Goal: Transaction & Acquisition: Purchase product/service

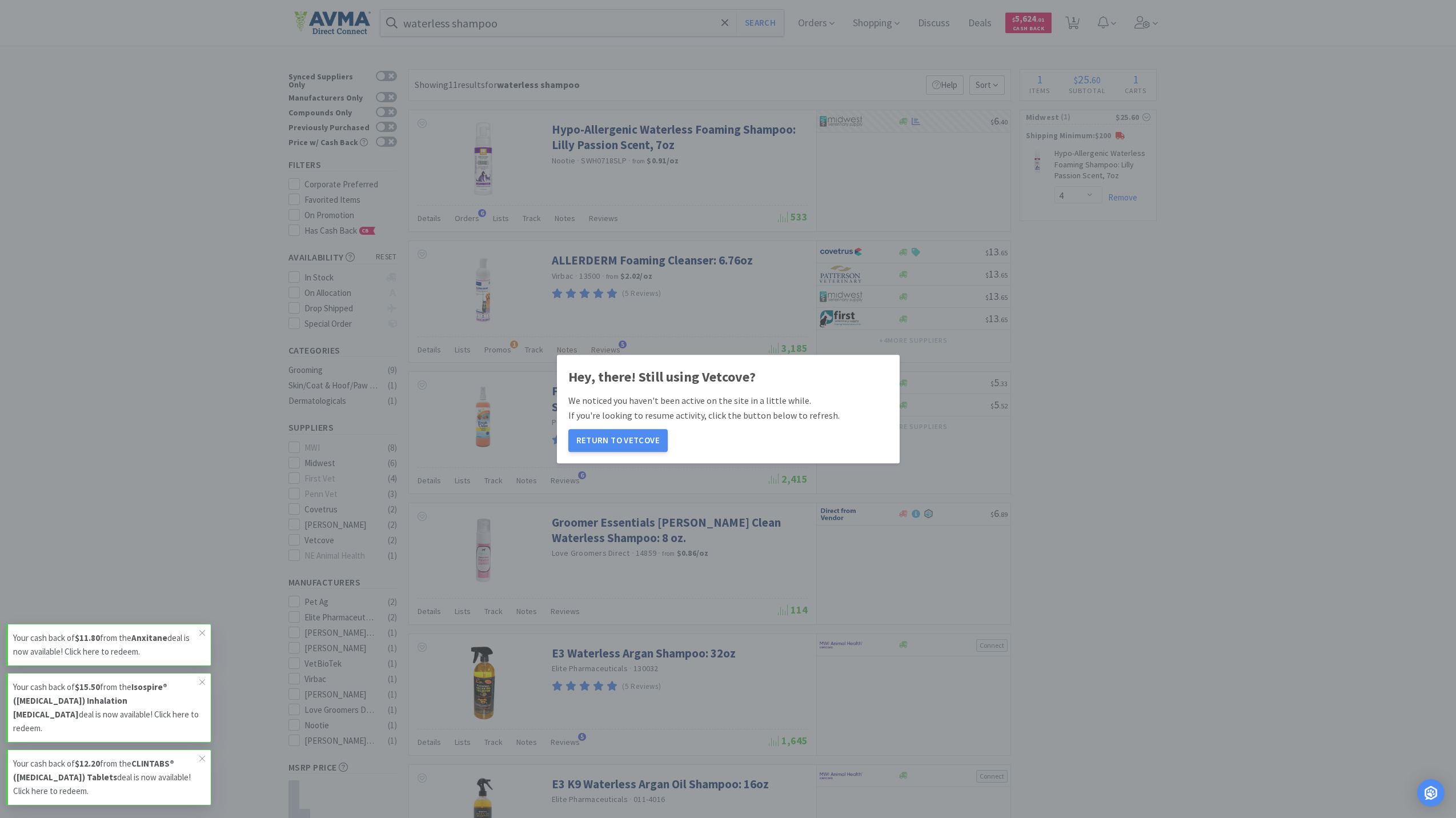
select select "4"
click at [622, 442] on button "Return to Vetcove" at bounding box center [618, 441] width 99 height 23
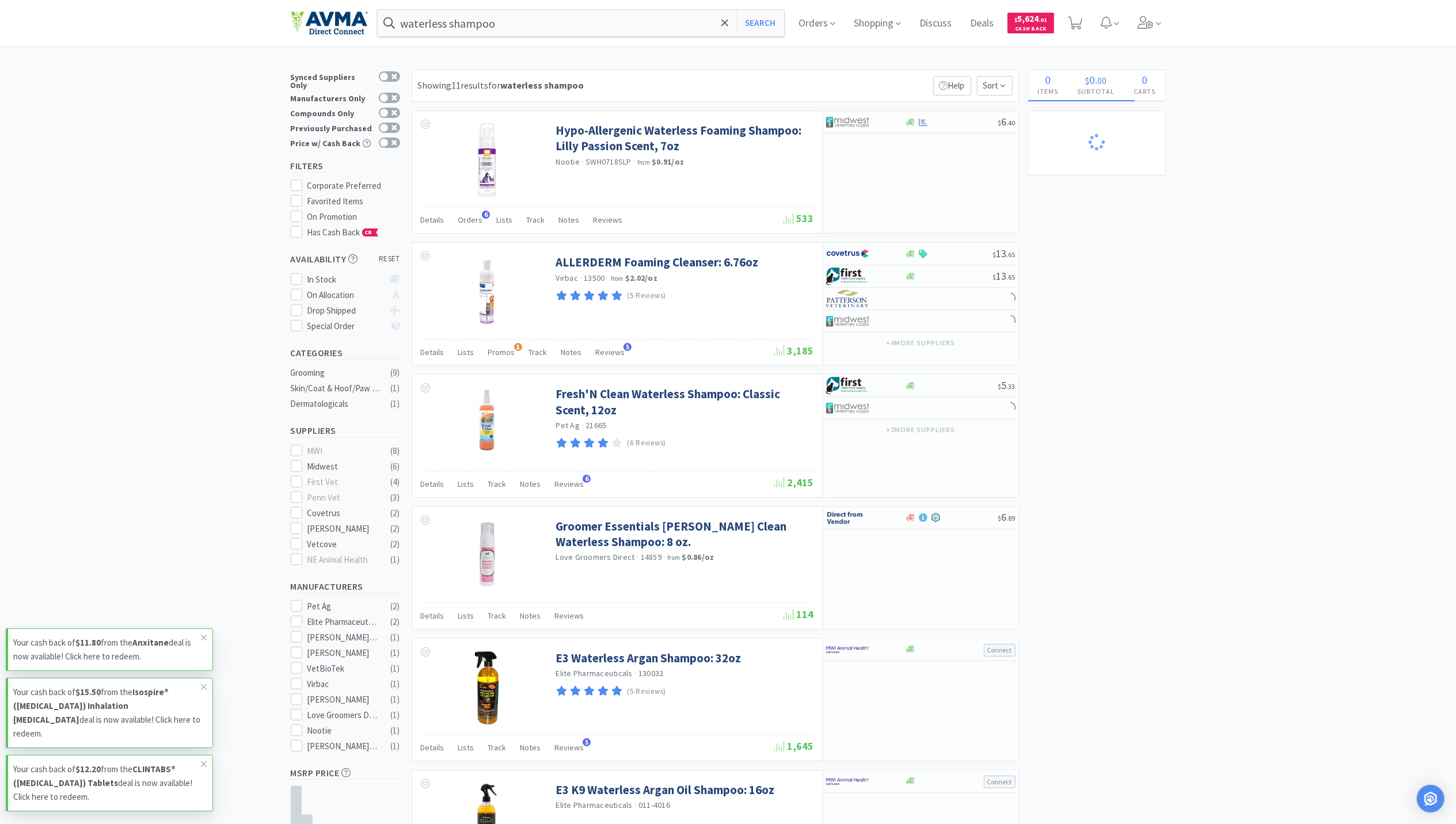
select select "4"
click at [343, 25] on img at bounding box center [329, 23] width 77 height 24
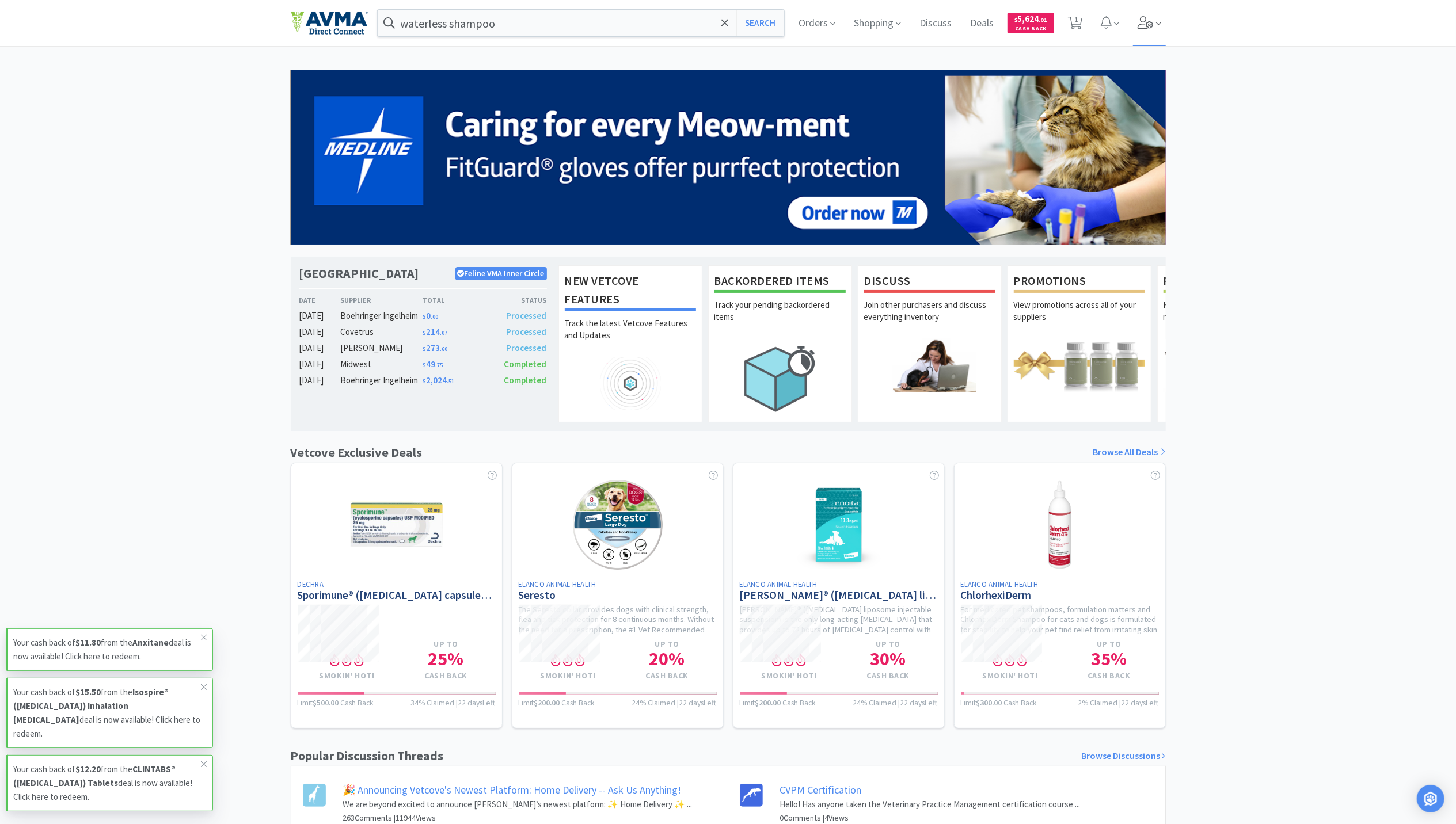
click at [1149, 19] on icon at bounding box center [1145, 22] width 16 height 12
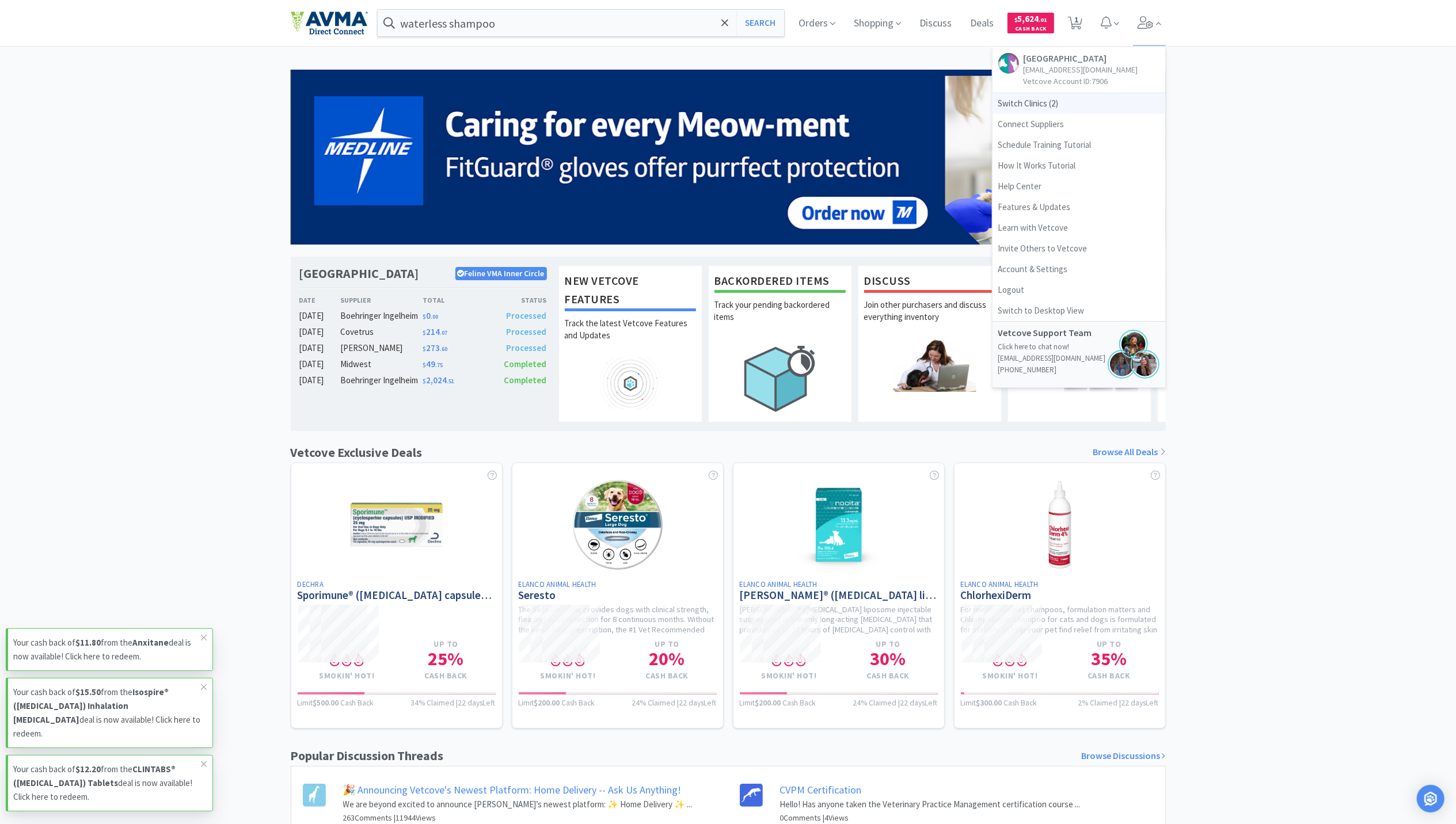
click at [1053, 104] on span "Switch Clinics ( 2 )" at bounding box center [1078, 104] width 172 height 21
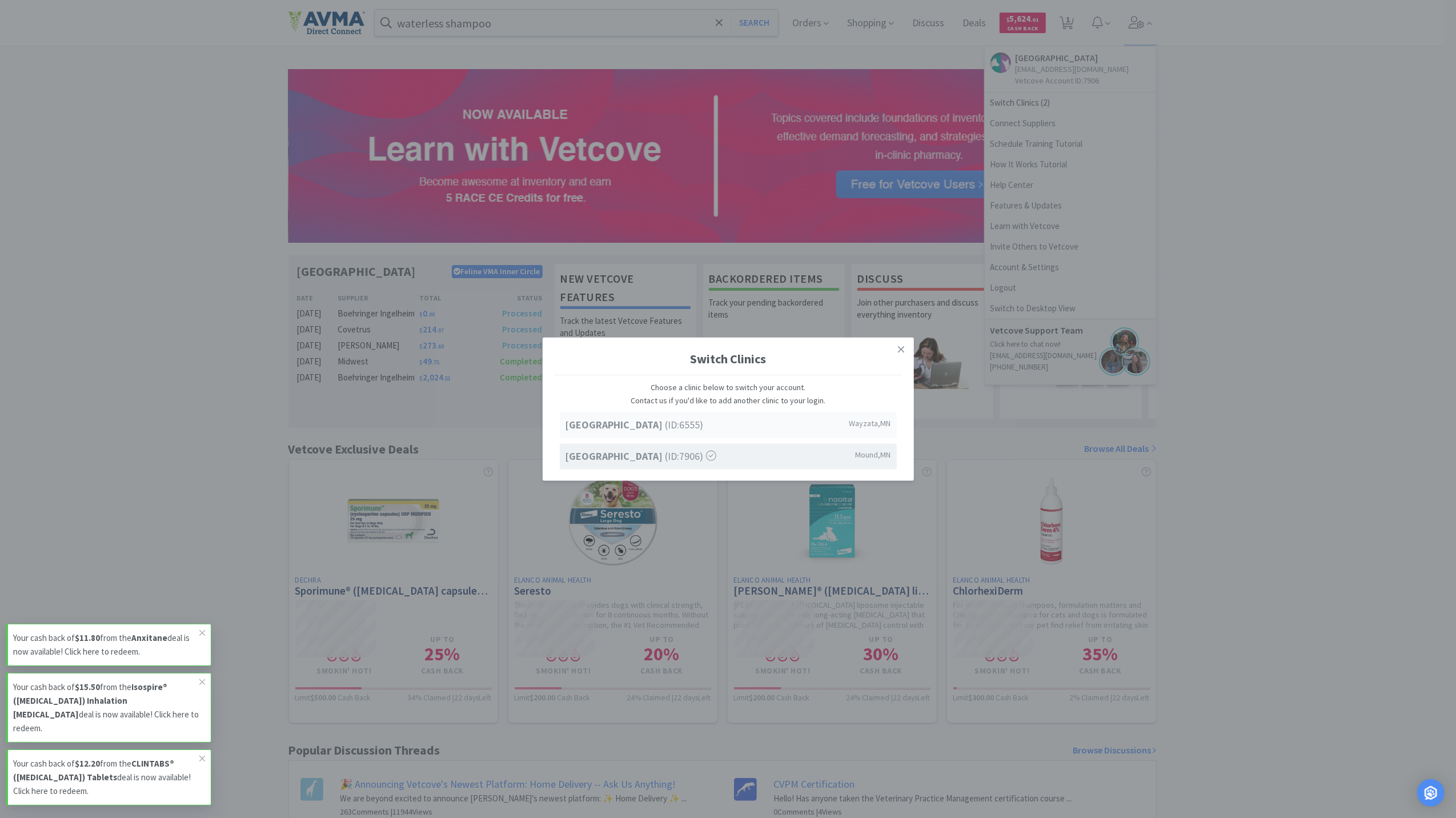
click at [633, 426] on strong "[GEOGRAPHIC_DATA]" at bounding box center [615, 425] width 100 height 13
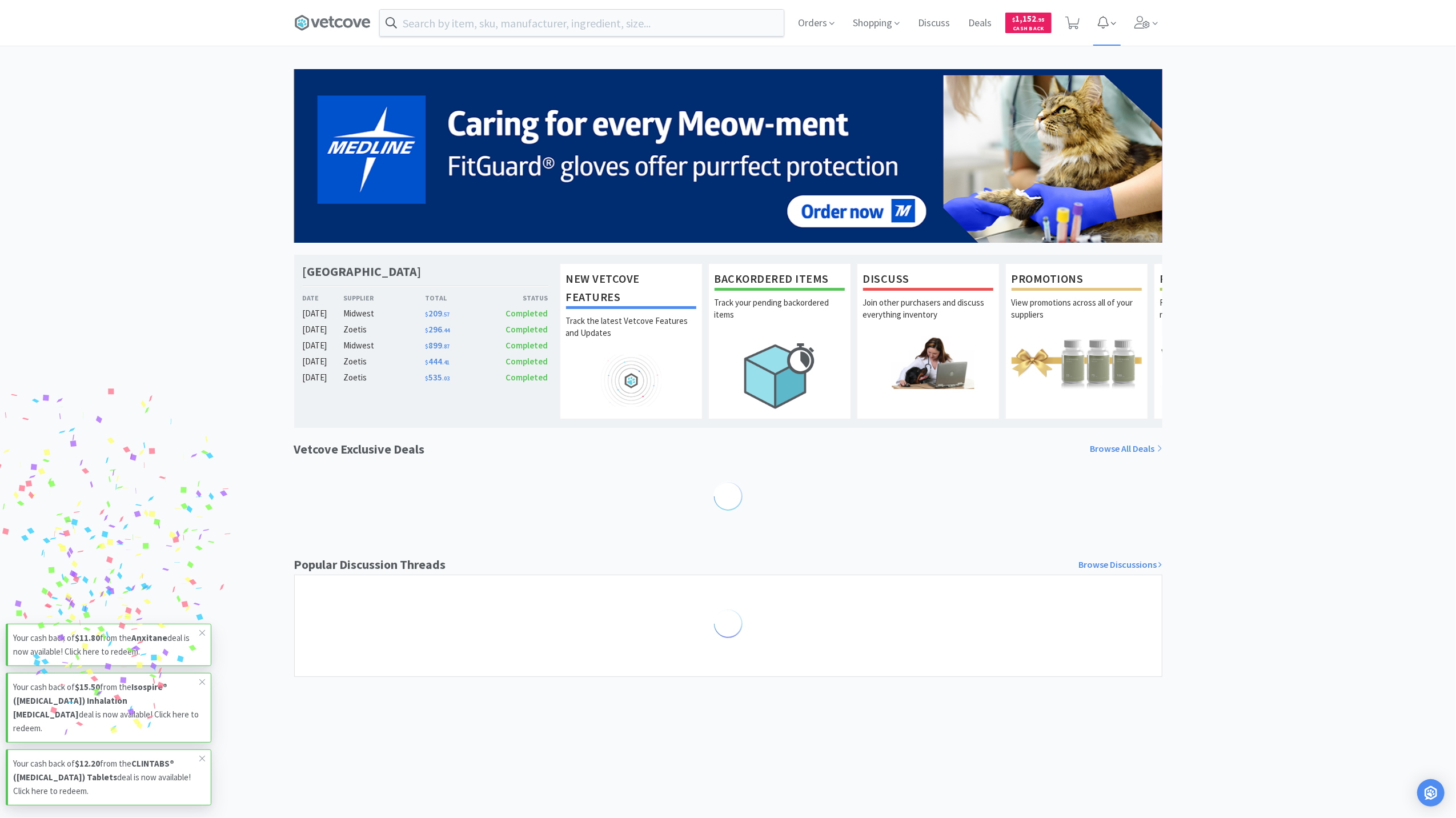
click at [1104, 23] on icon at bounding box center [1103, 22] width 11 height 12
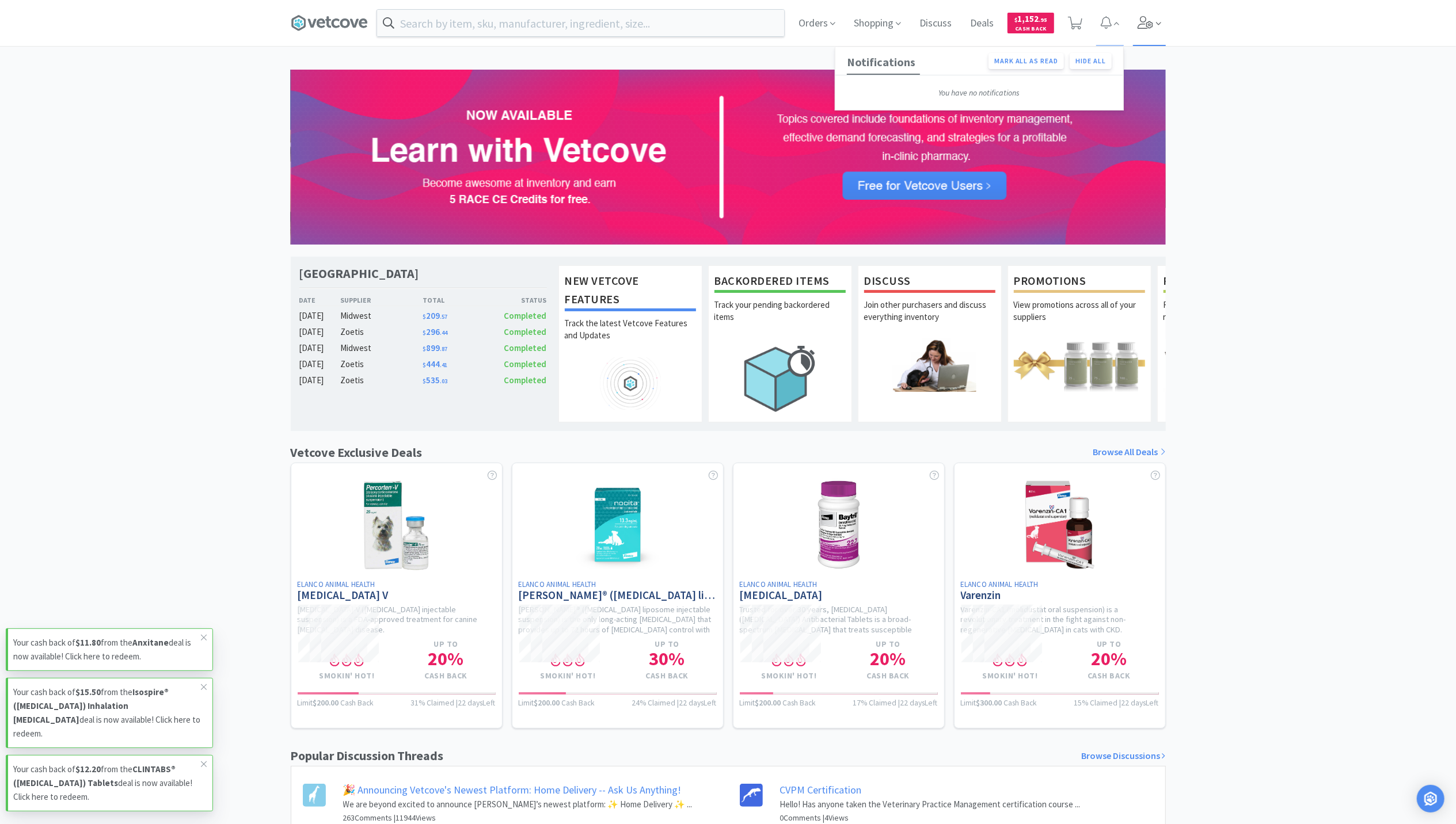
click at [1143, 23] on icon at bounding box center [1145, 22] width 16 height 12
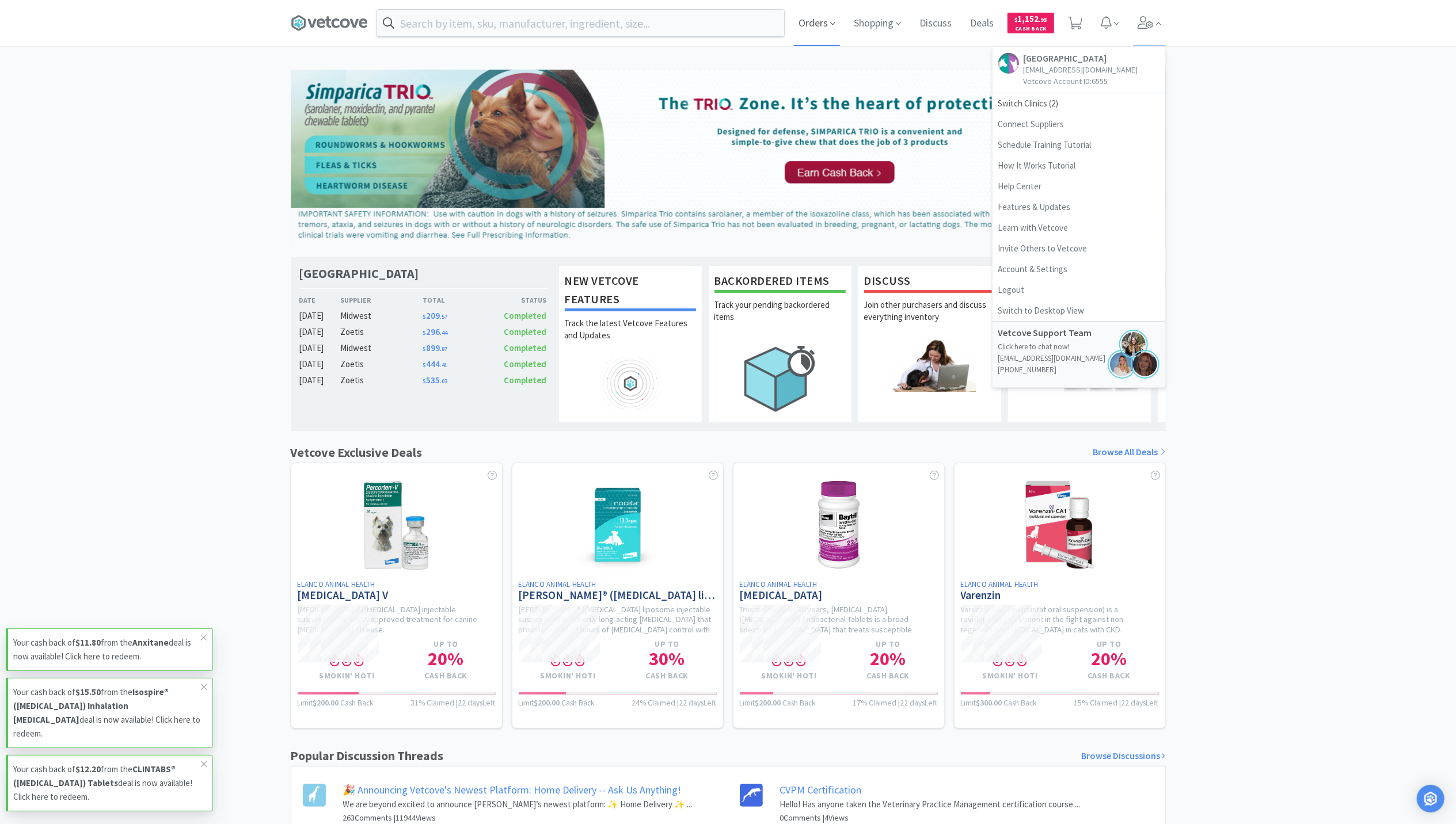
click at [828, 19] on span "Orders" at bounding box center [817, 23] width 46 height 46
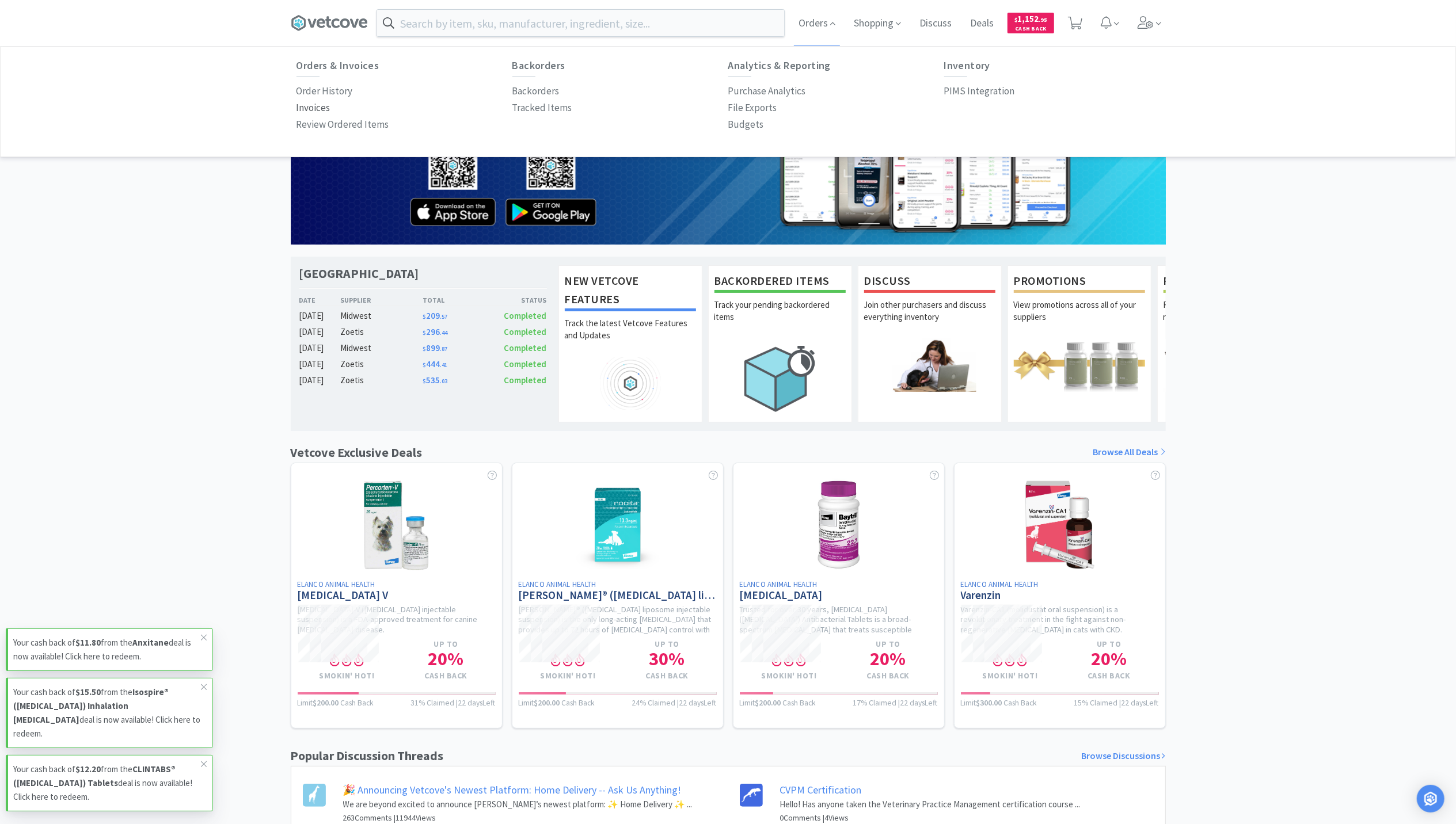
click at [328, 111] on p "Invoices" at bounding box center [313, 108] width 34 height 16
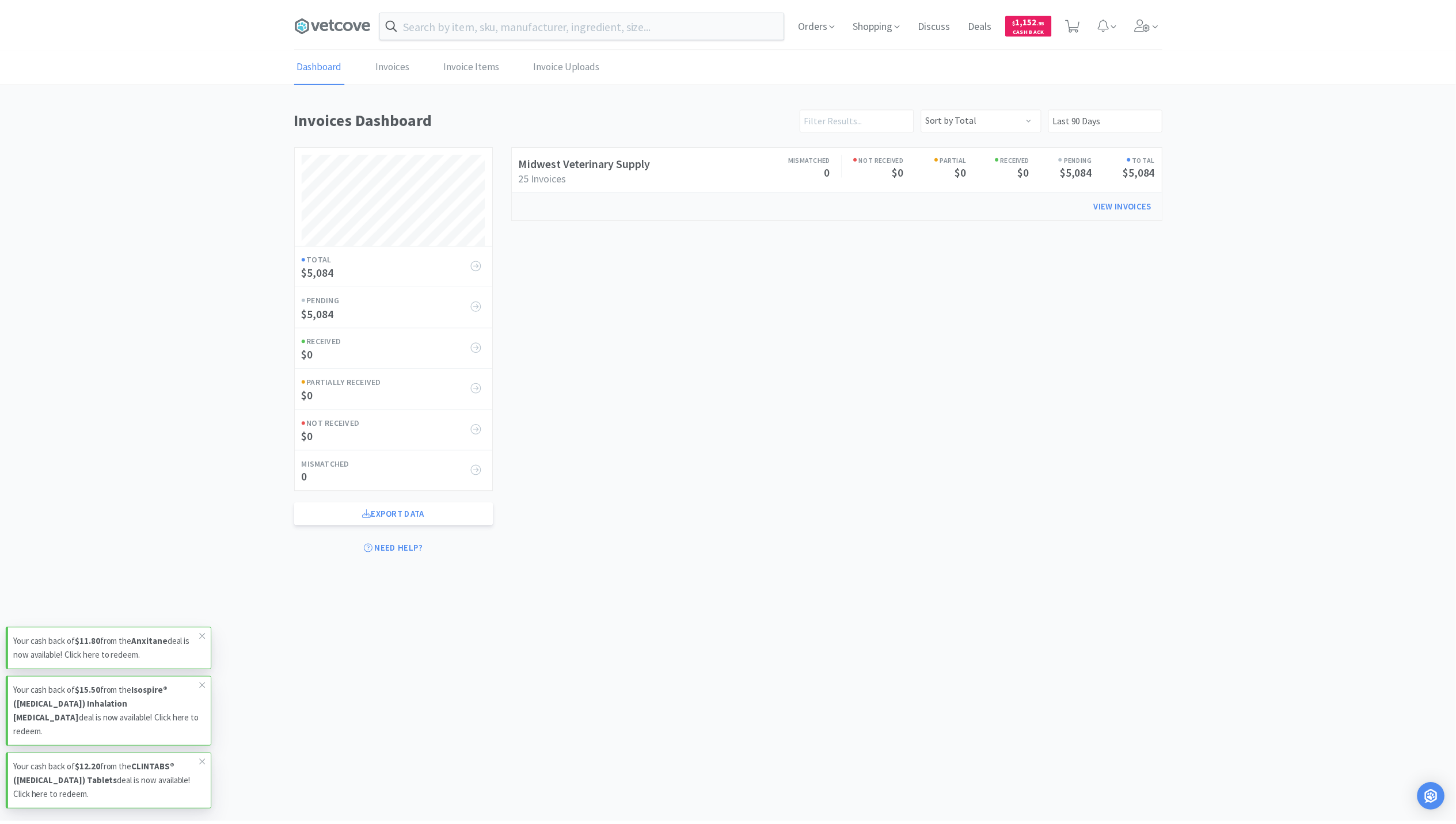
scroll to position [457, 875]
click at [732, 632] on body "Orders Shopping Discuss Discuss Deals Deals $ 1,152 . 95 Cash Back Dashboard In…" at bounding box center [733, 412] width 1468 height 824
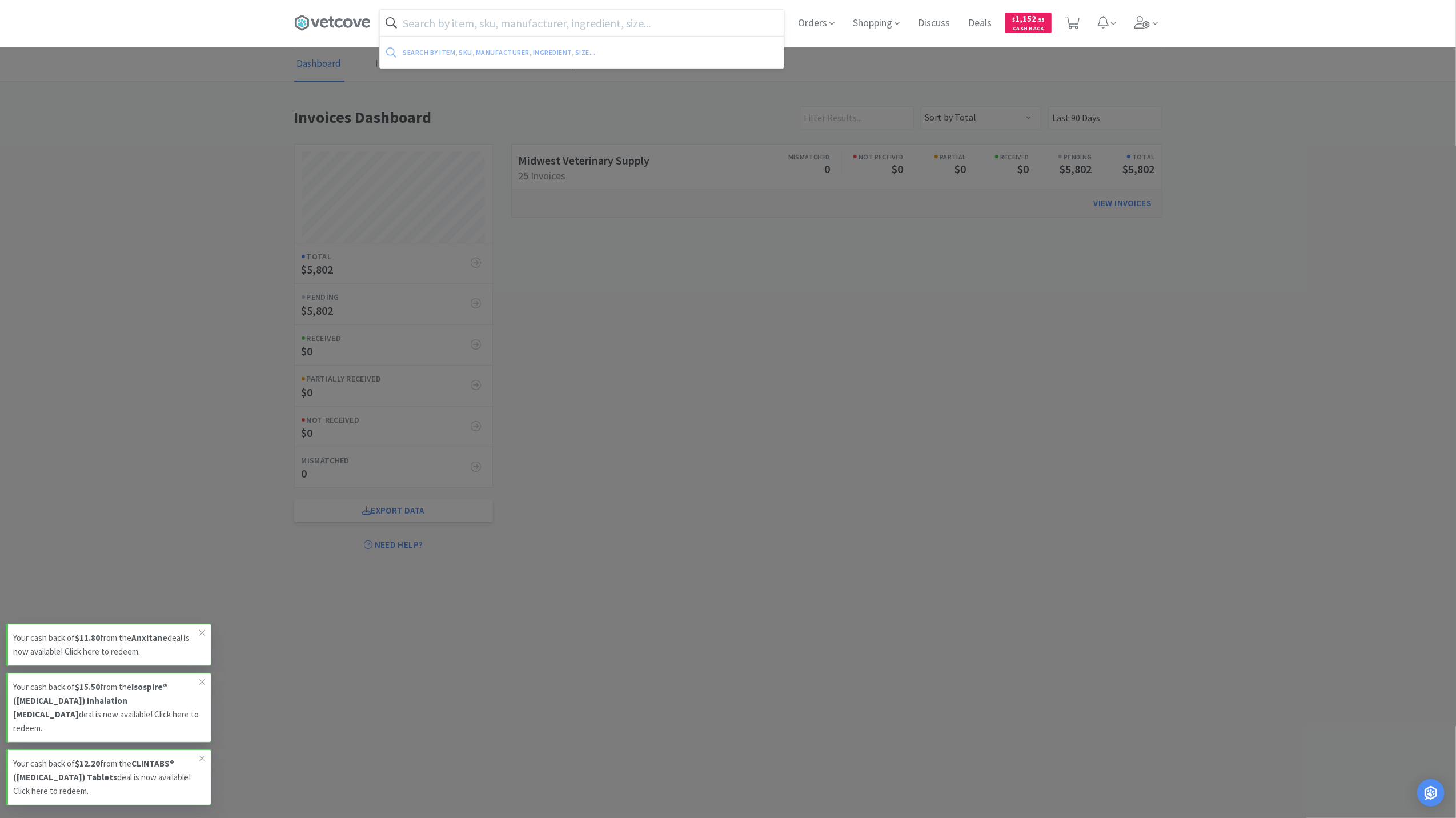
click at [504, 18] on input "text" at bounding box center [581, 22] width 404 height 27
paste input "2% chlorhexedine"
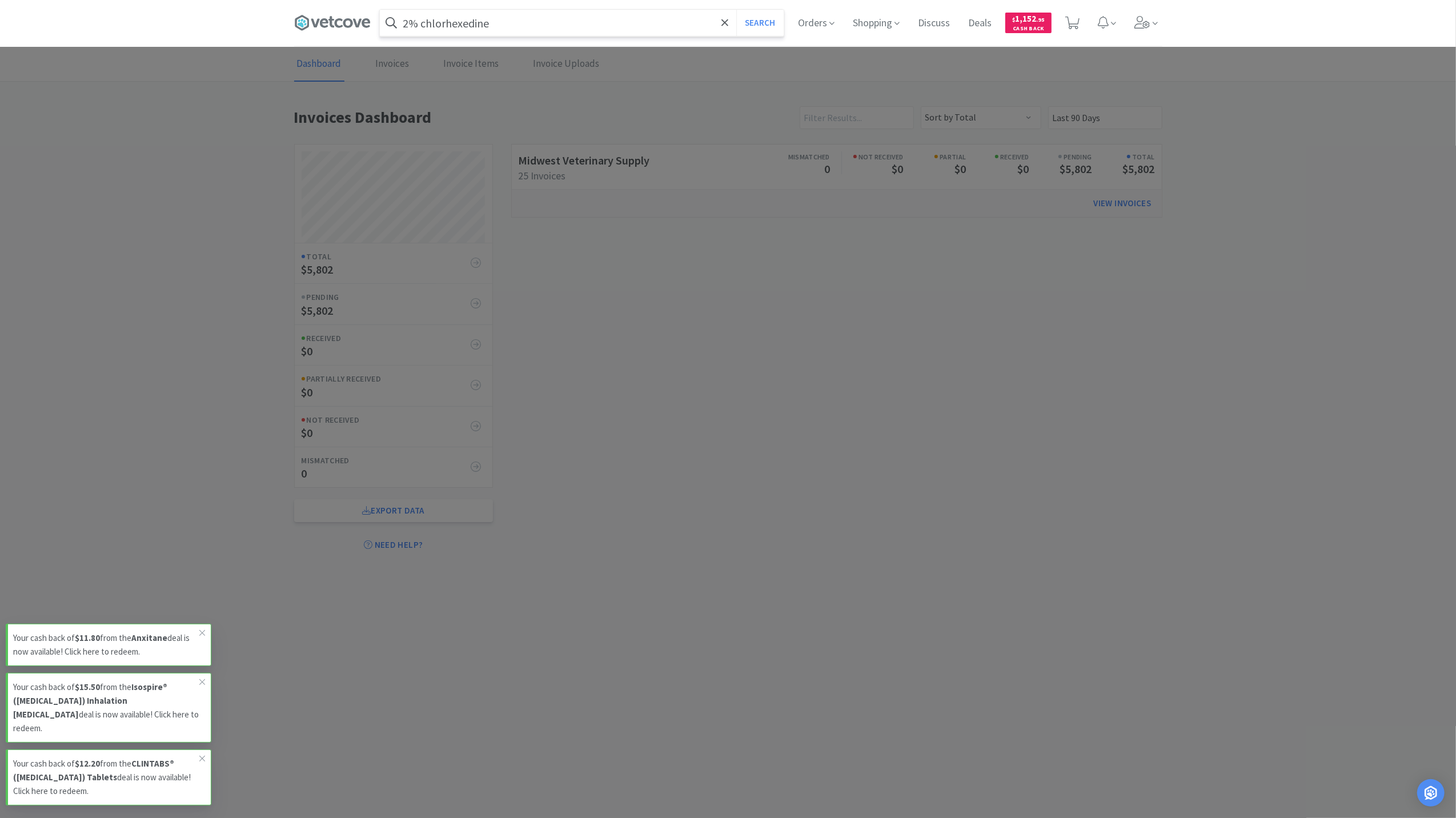
click at [737, 10] on button "Search" at bounding box center [760, 22] width 48 height 27
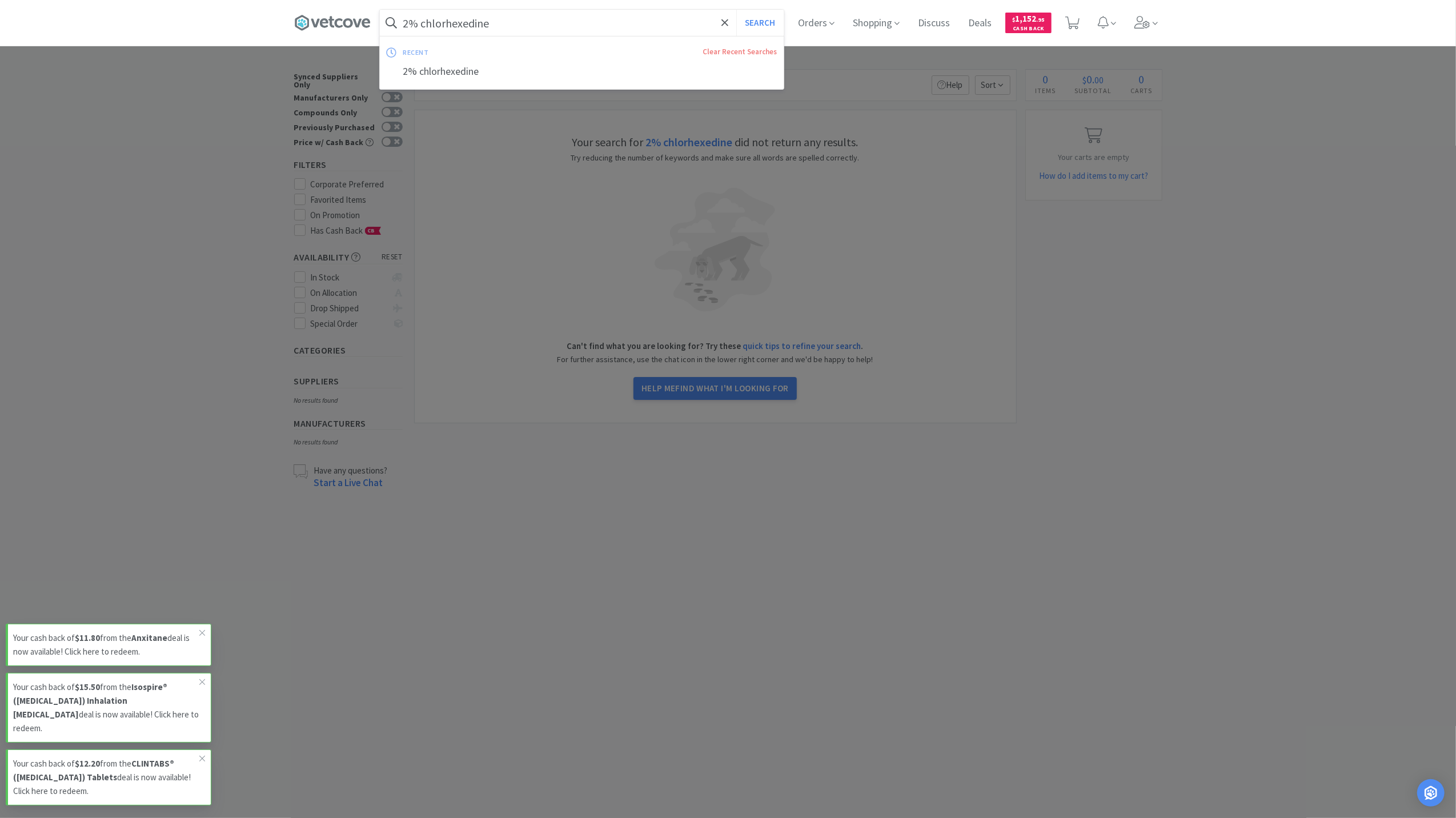
click at [492, 24] on input "2% chlorhexedine" at bounding box center [581, 22] width 404 height 27
click at [489, 20] on input "2% chlorhexedine" at bounding box center [581, 22] width 404 height 27
drag, startPoint x: 465, startPoint y: 284, endPoint x: 499, endPoint y: 256, distance: 44.0
click at [467, 284] on div at bounding box center [728, 409] width 1456 height 818
click at [506, 28] on input "2% chlorhexedine" at bounding box center [581, 22] width 404 height 27
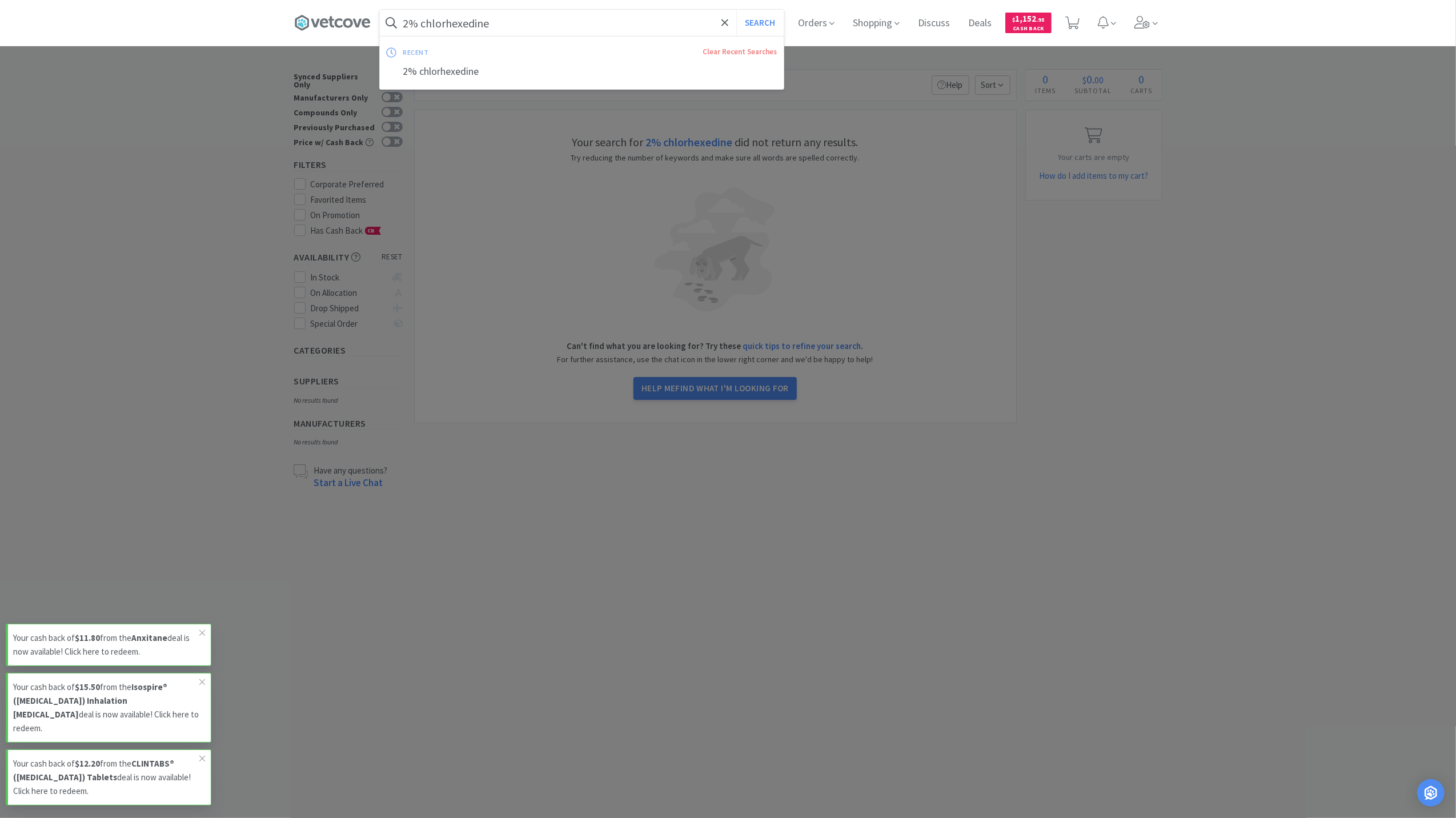
click at [491, 24] on input "2% chlorhexedine" at bounding box center [581, 22] width 404 height 27
click at [506, 23] on input "2% chlorhexedine" at bounding box center [581, 22] width 404 height 27
drag, startPoint x: 496, startPoint y: 20, endPoint x: 463, endPoint y: 23, distance: 33.1
click at [463, 23] on input "2% chlorhexedine" at bounding box center [581, 22] width 404 height 27
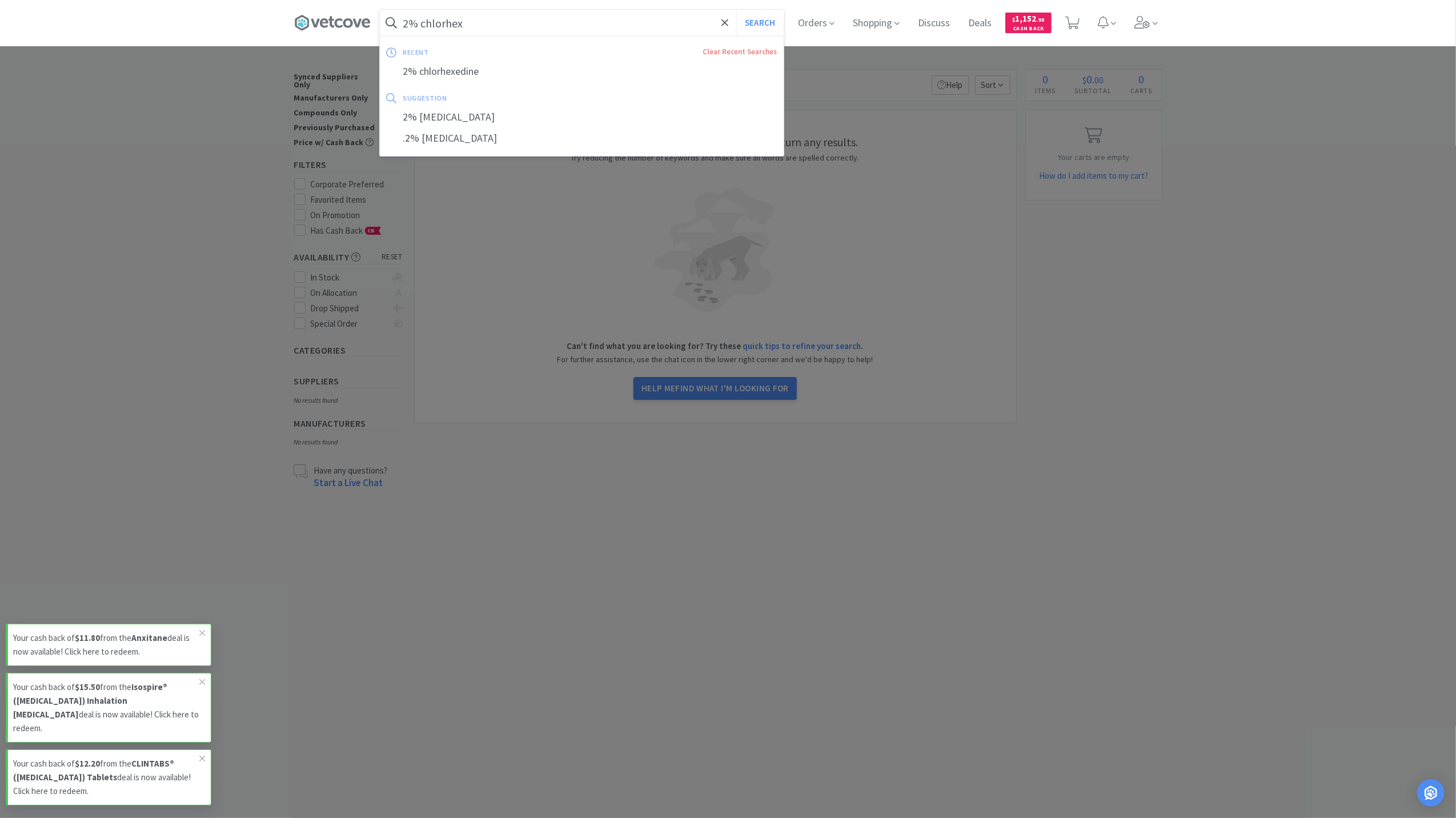
click at [737, 10] on button "Search" at bounding box center [760, 22] width 48 height 27
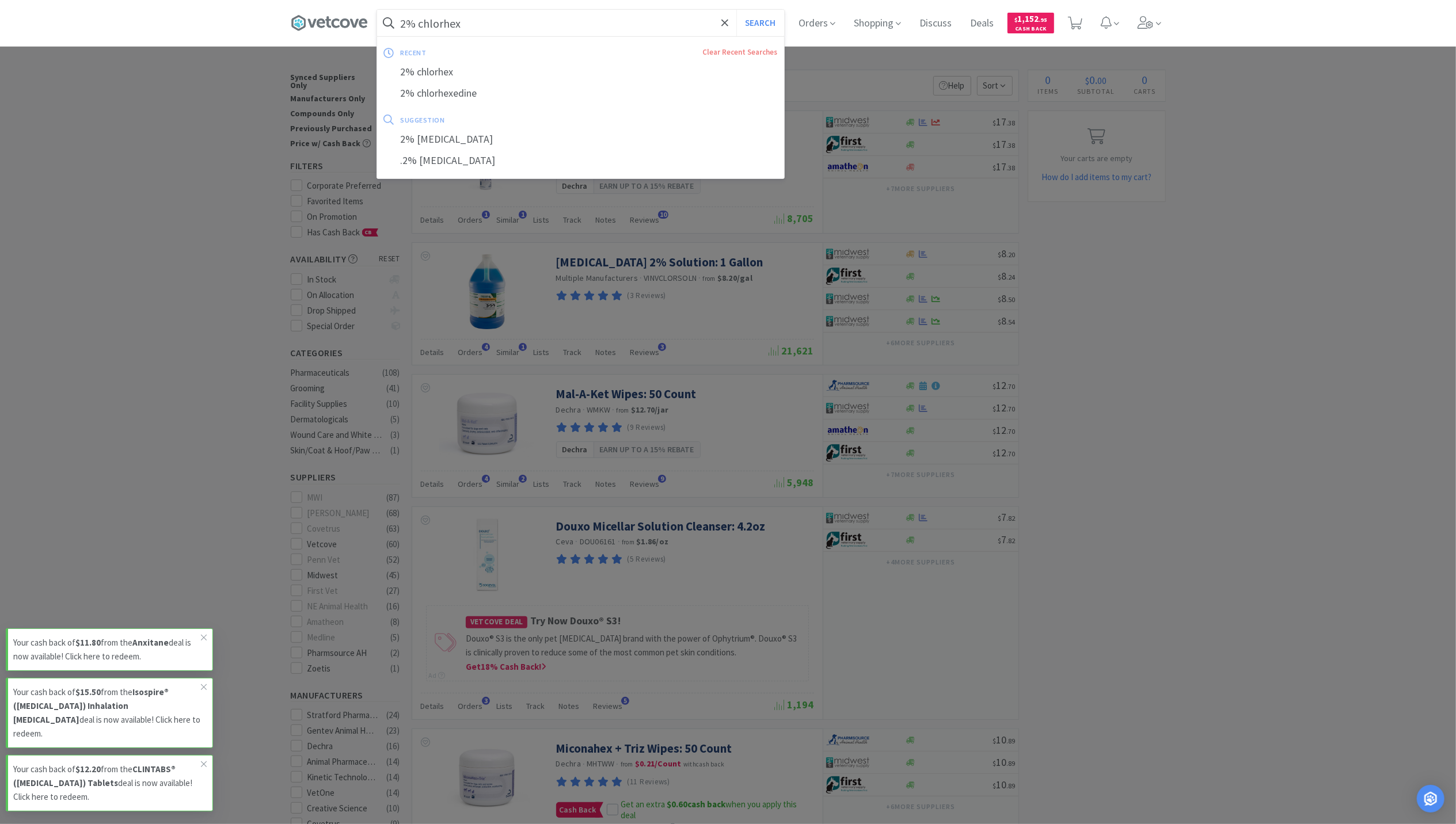
click at [482, 23] on input "2% chlorhex" at bounding box center [580, 23] width 407 height 27
click at [473, 19] on input "2% chlorhex" at bounding box center [580, 23] width 407 height 27
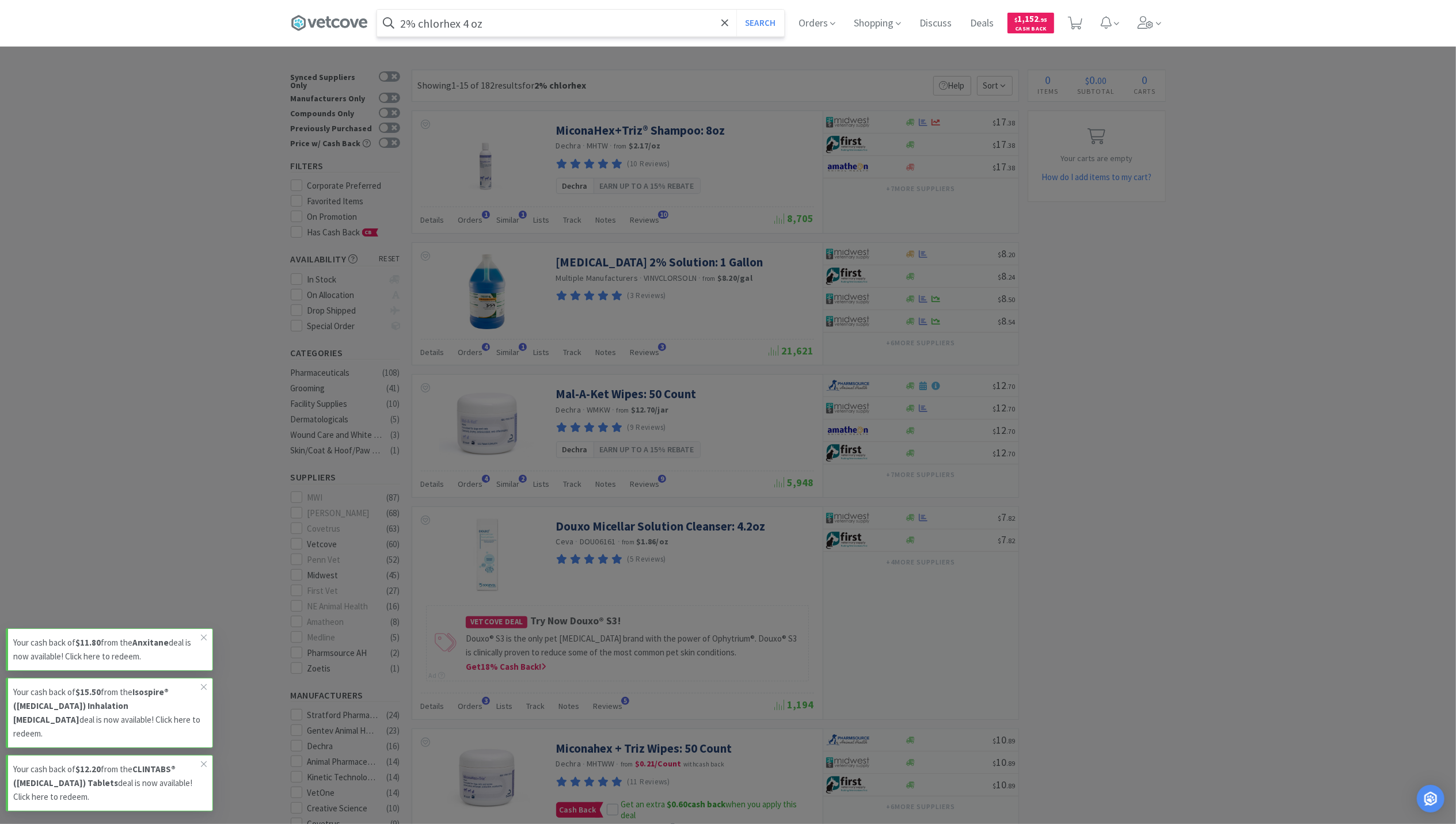
click at [736, 10] on button "Search" at bounding box center [760, 23] width 48 height 27
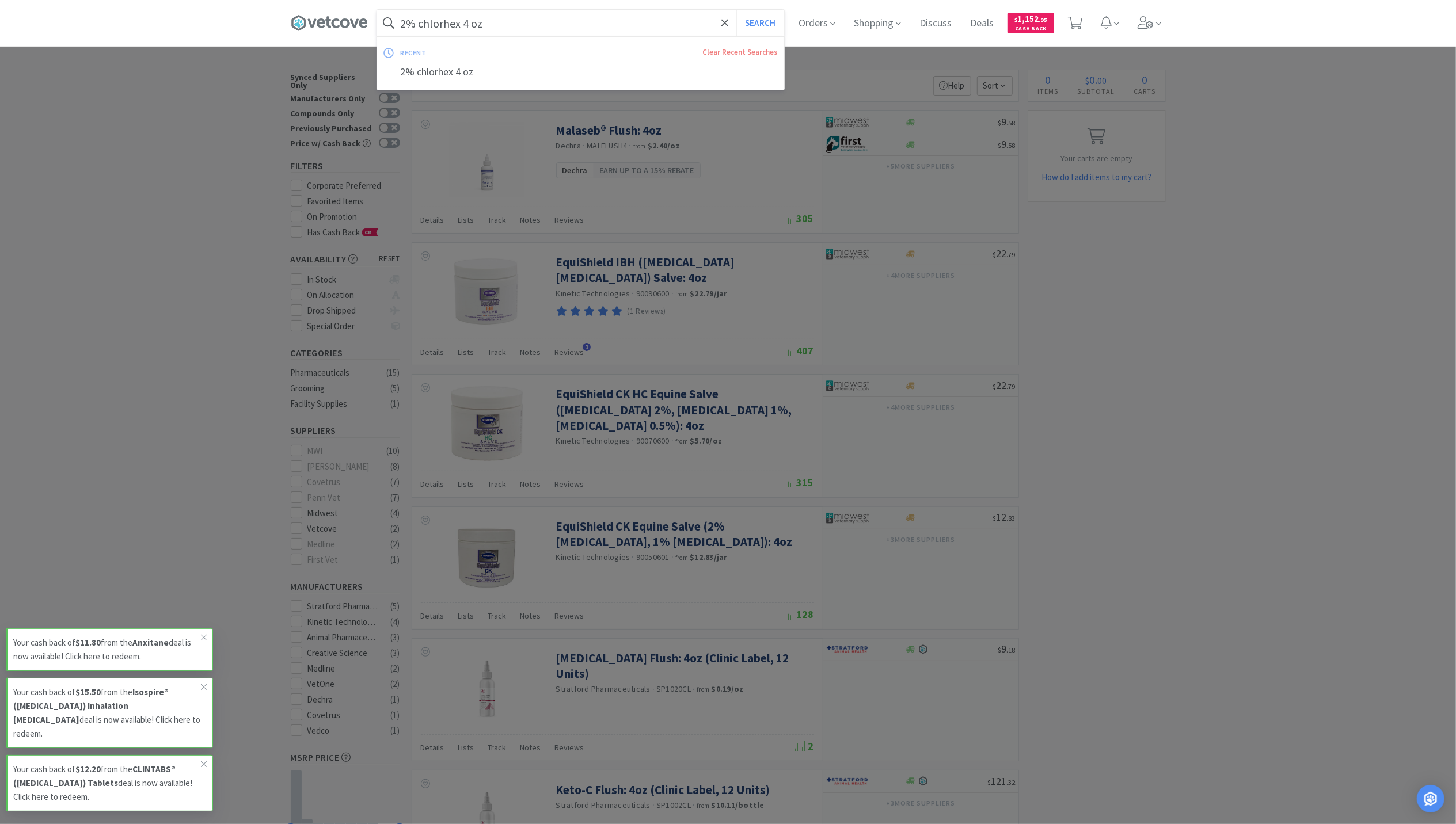
click at [466, 21] on input "2% chlorhex 4 oz" at bounding box center [580, 23] width 407 height 27
click at [465, 21] on input "2% chlorhex 4 oz" at bounding box center [580, 23] width 407 height 27
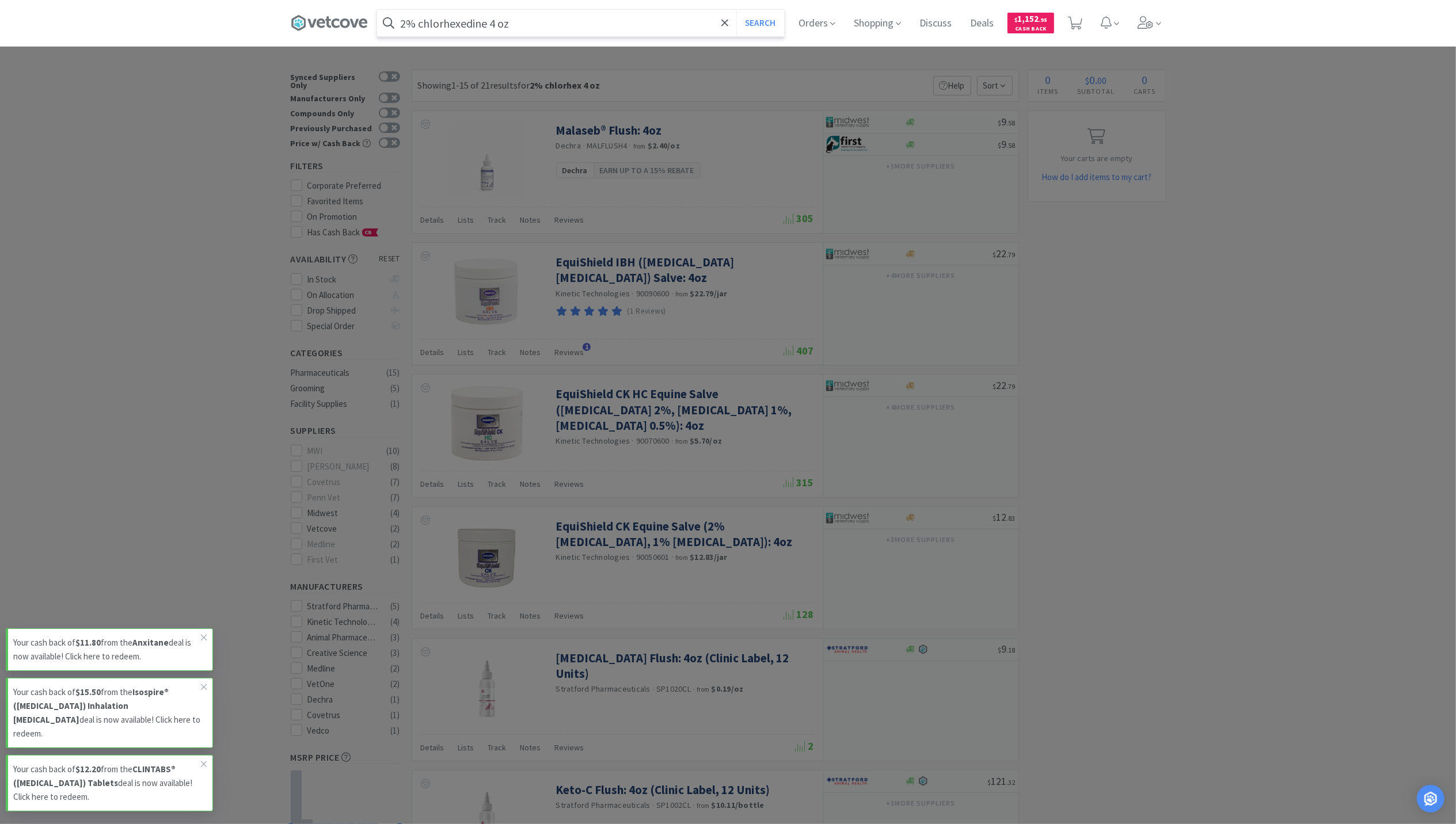
click at [736, 10] on button "Search" at bounding box center [760, 23] width 48 height 27
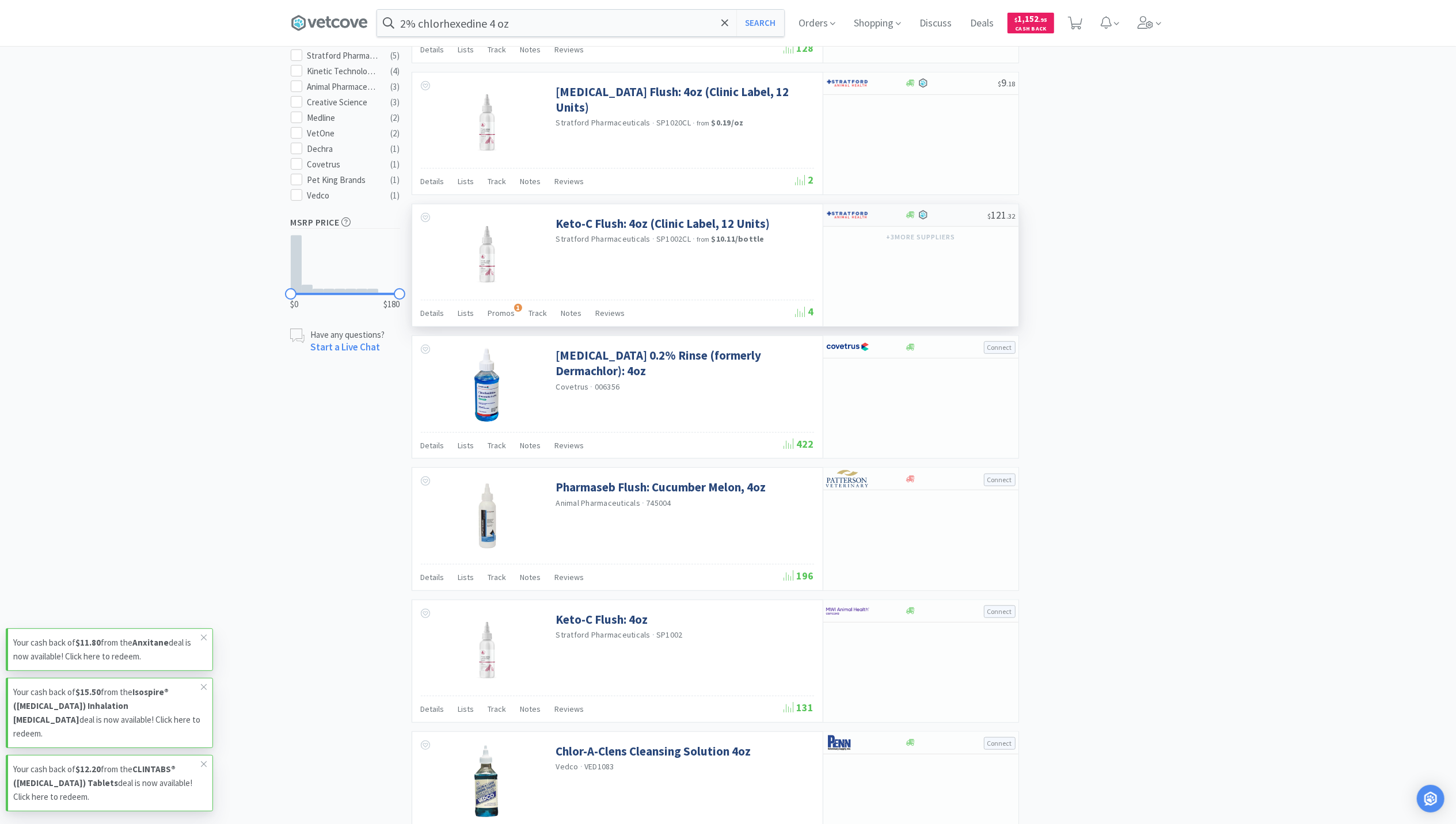
scroll to position [844, 0]
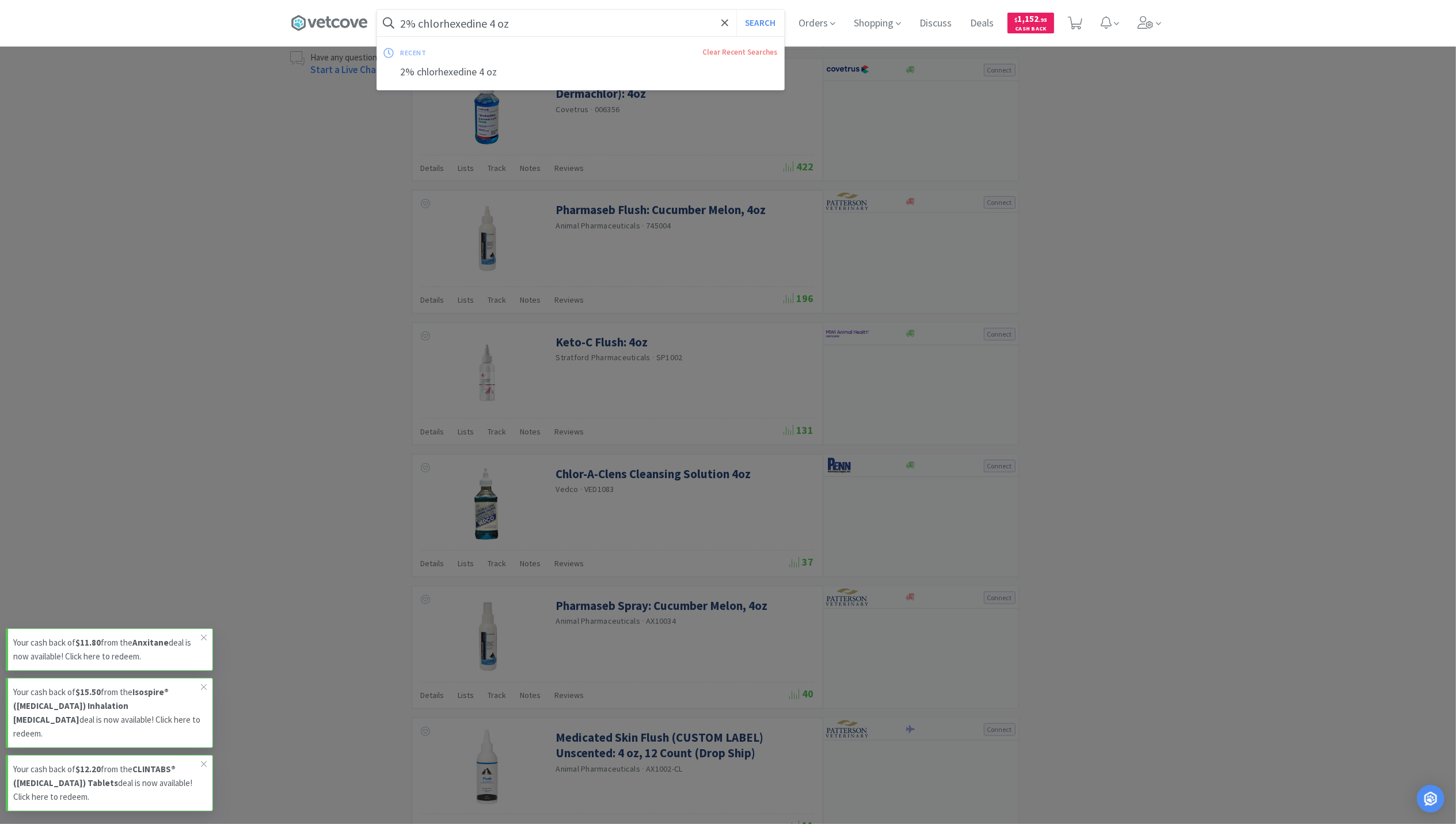
click at [551, 24] on input "2% chlorhexedine 4 oz" at bounding box center [580, 23] width 407 height 27
click at [523, 23] on input "2% chlorhexedine 4 oz" at bounding box center [580, 23] width 407 height 27
drag, startPoint x: 512, startPoint y: 23, endPoint x: 490, endPoint y: 23, distance: 22.0
click at [490, 23] on input "2% chlorhexedine 4 oz" at bounding box center [580, 23] width 407 height 27
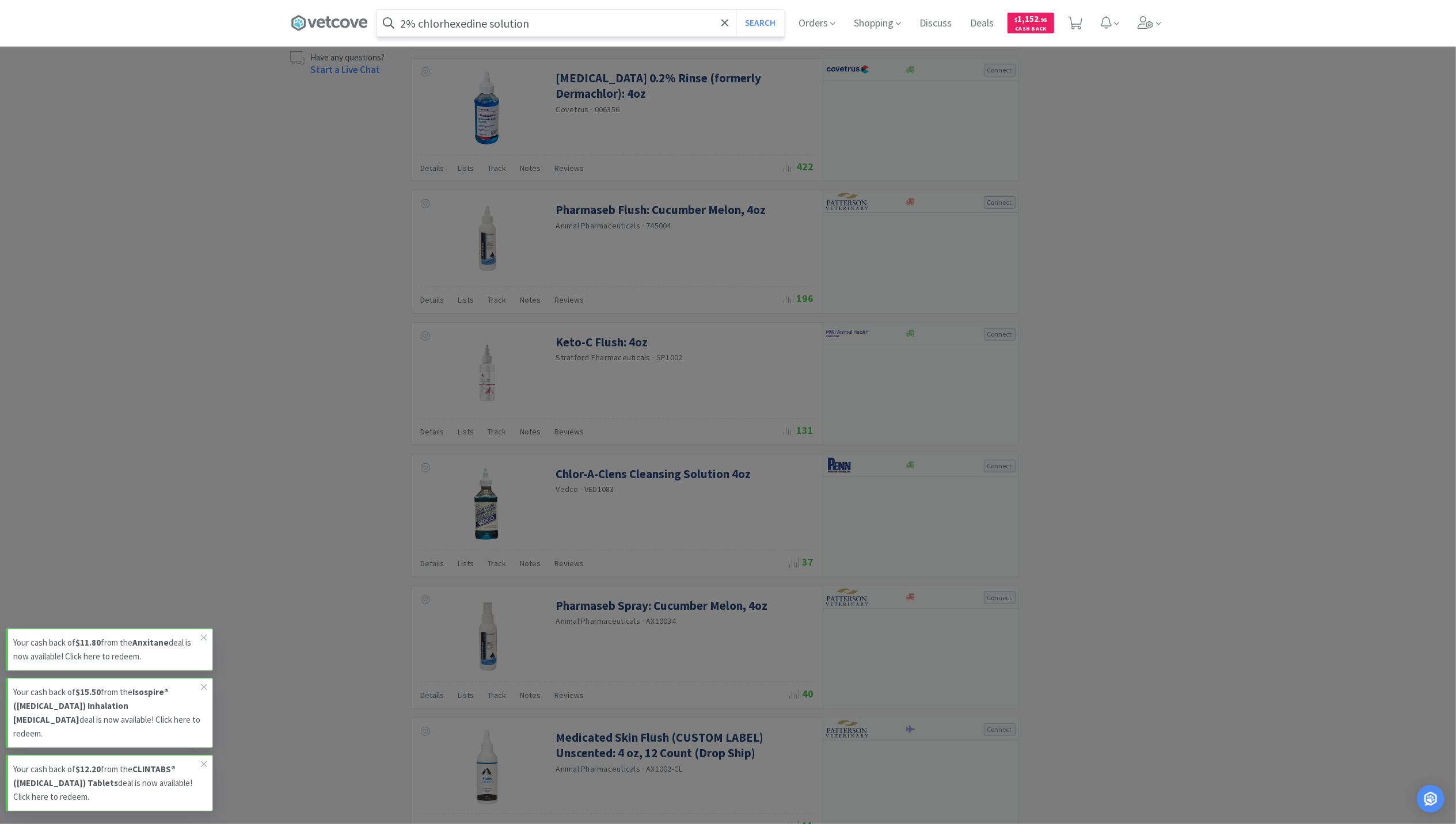
click at [736, 10] on button "Search" at bounding box center [760, 23] width 48 height 27
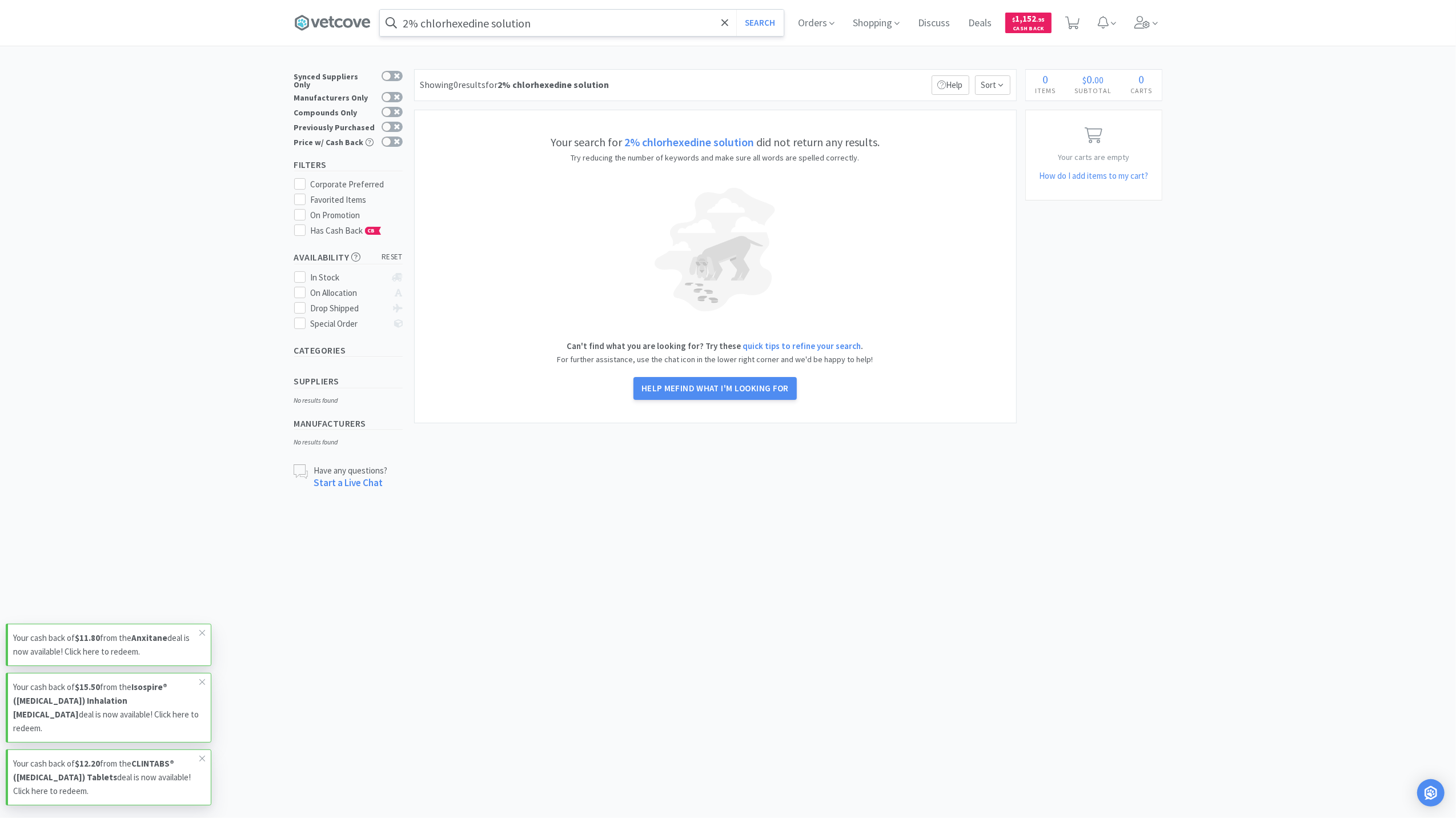
click at [487, 23] on input "2% chlorhexedine solution" at bounding box center [581, 22] width 404 height 27
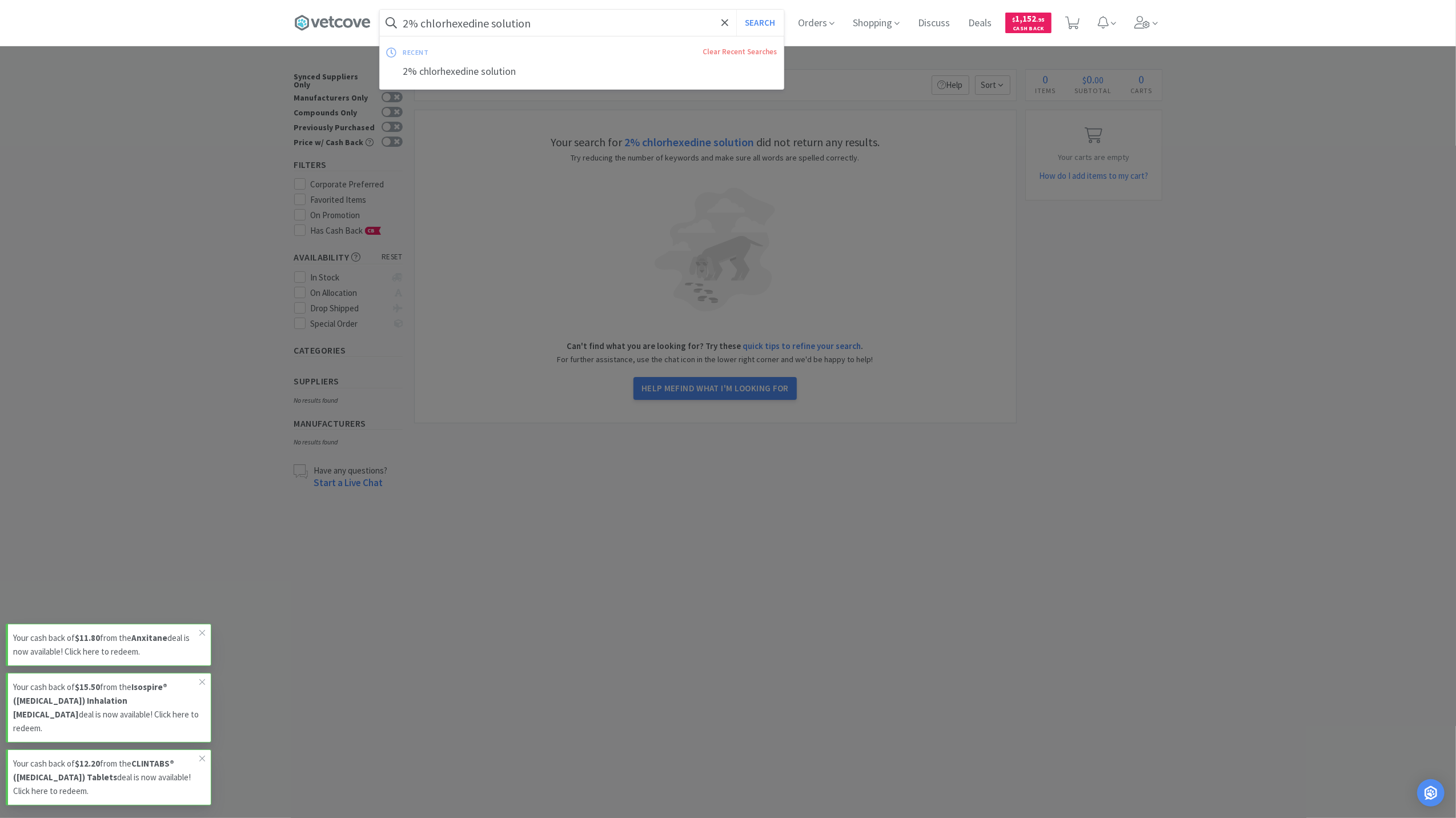
click at [493, 20] on input "2% chlorhexedine solution" at bounding box center [581, 22] width 404 height 27
drag, startPoint x: 493, startPoint y: 20, endPoint x: 570, endPoint y: 30, distance: 77.6
click at [570, 30] on input "2% chlorhexedine solution" at bounding box center [581, 22] width 404 height 27
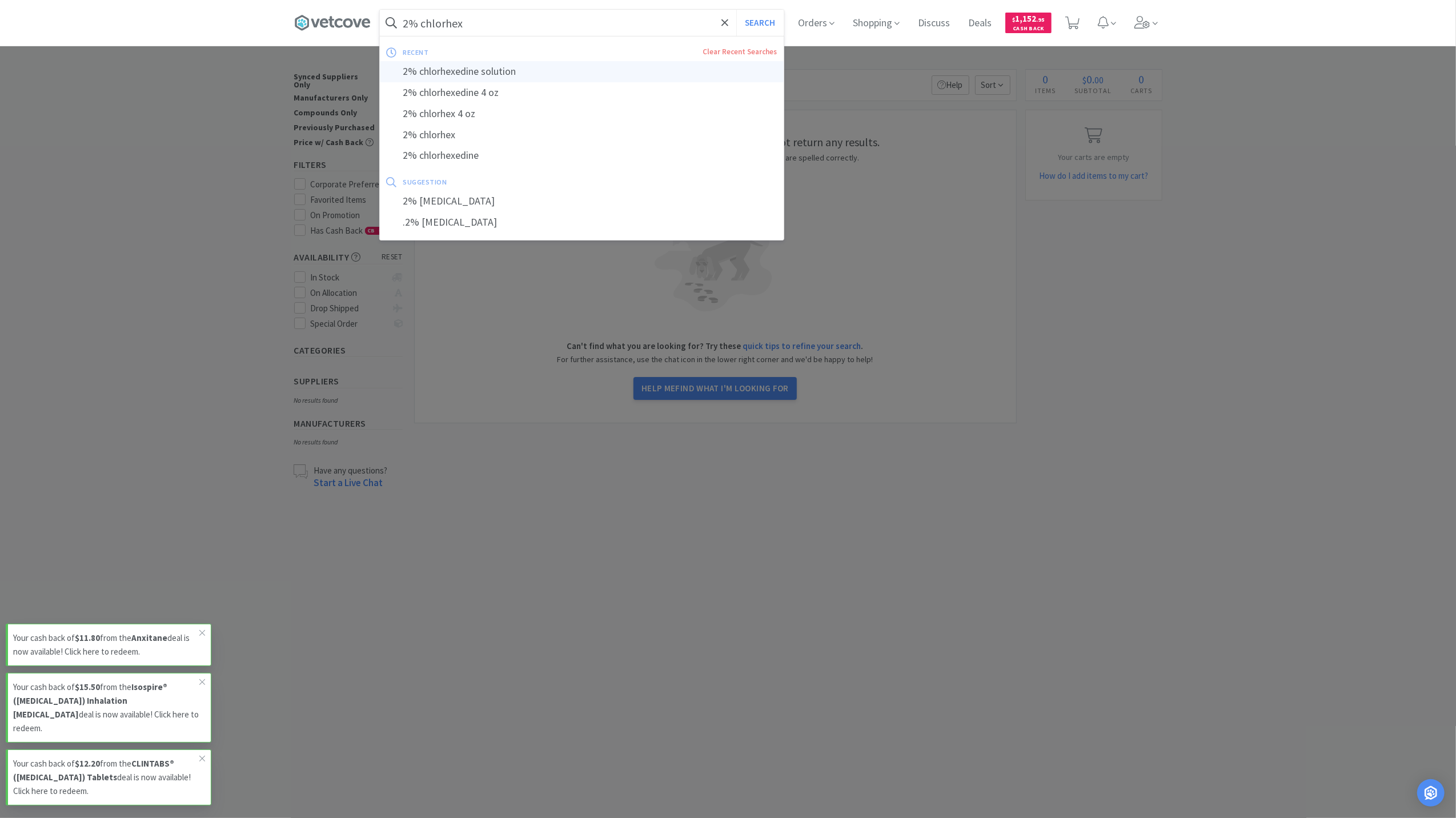
click at [521, 66] on div "2% chlorhexedine solution" at bounding box center [581, 72] width 404 height 21
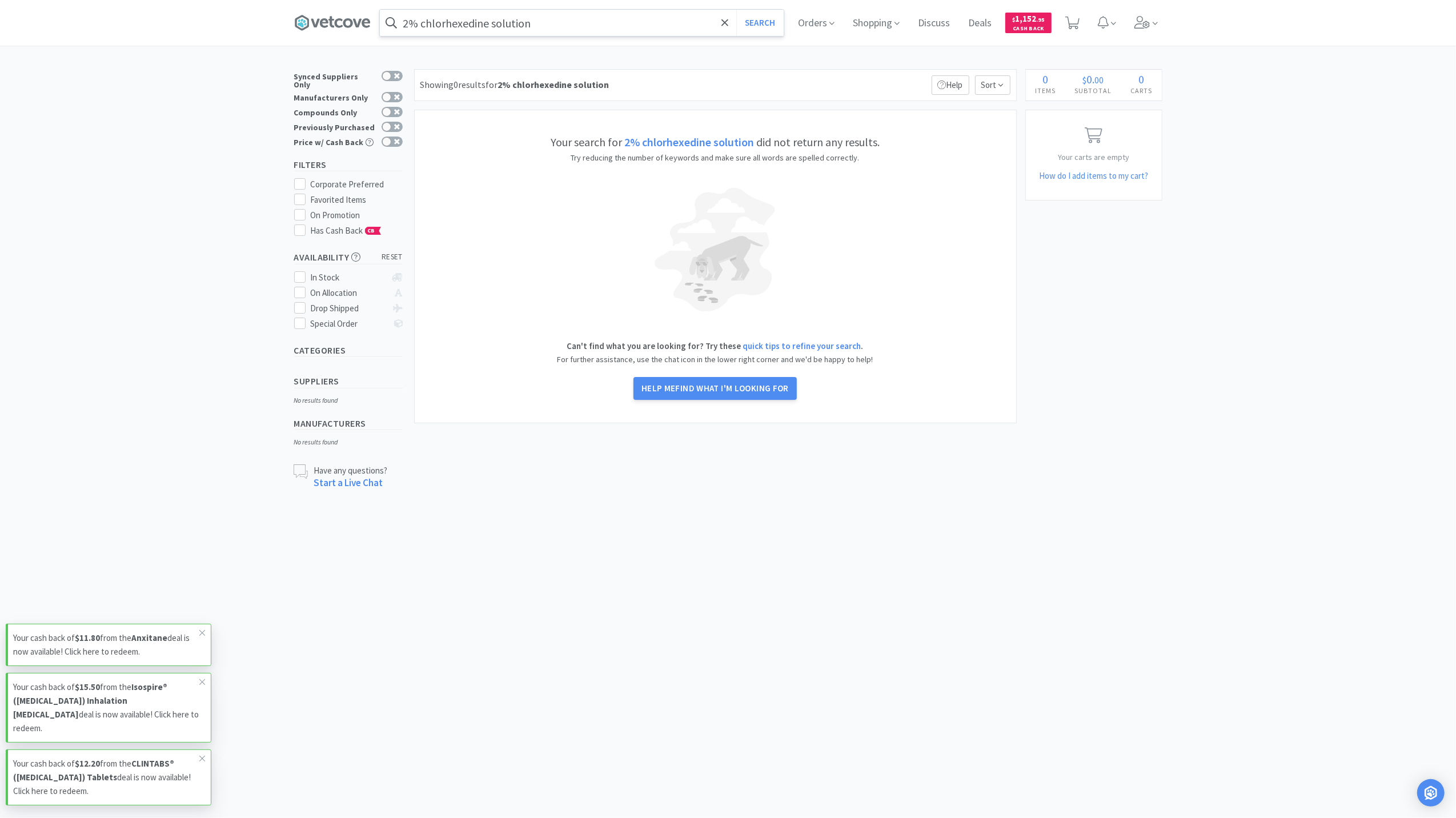
click at [451, 28] on input "2% chlorhexedine solution" at bounding box center [581, 22] width 404 height 27
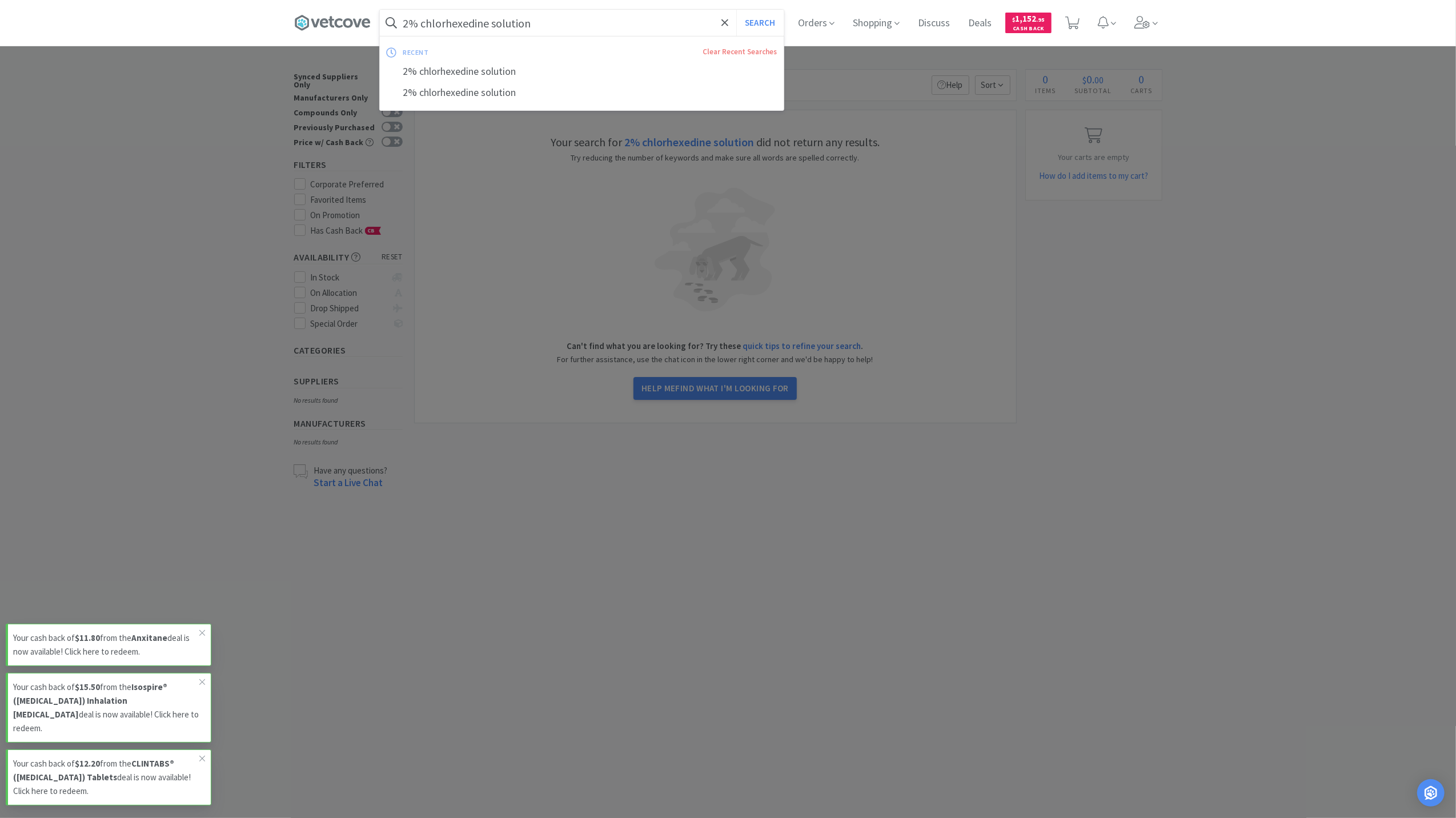
click at [490, 27] on input "2% chlorhexedine solution" at bounding box center [581, 22] width 404 height 27
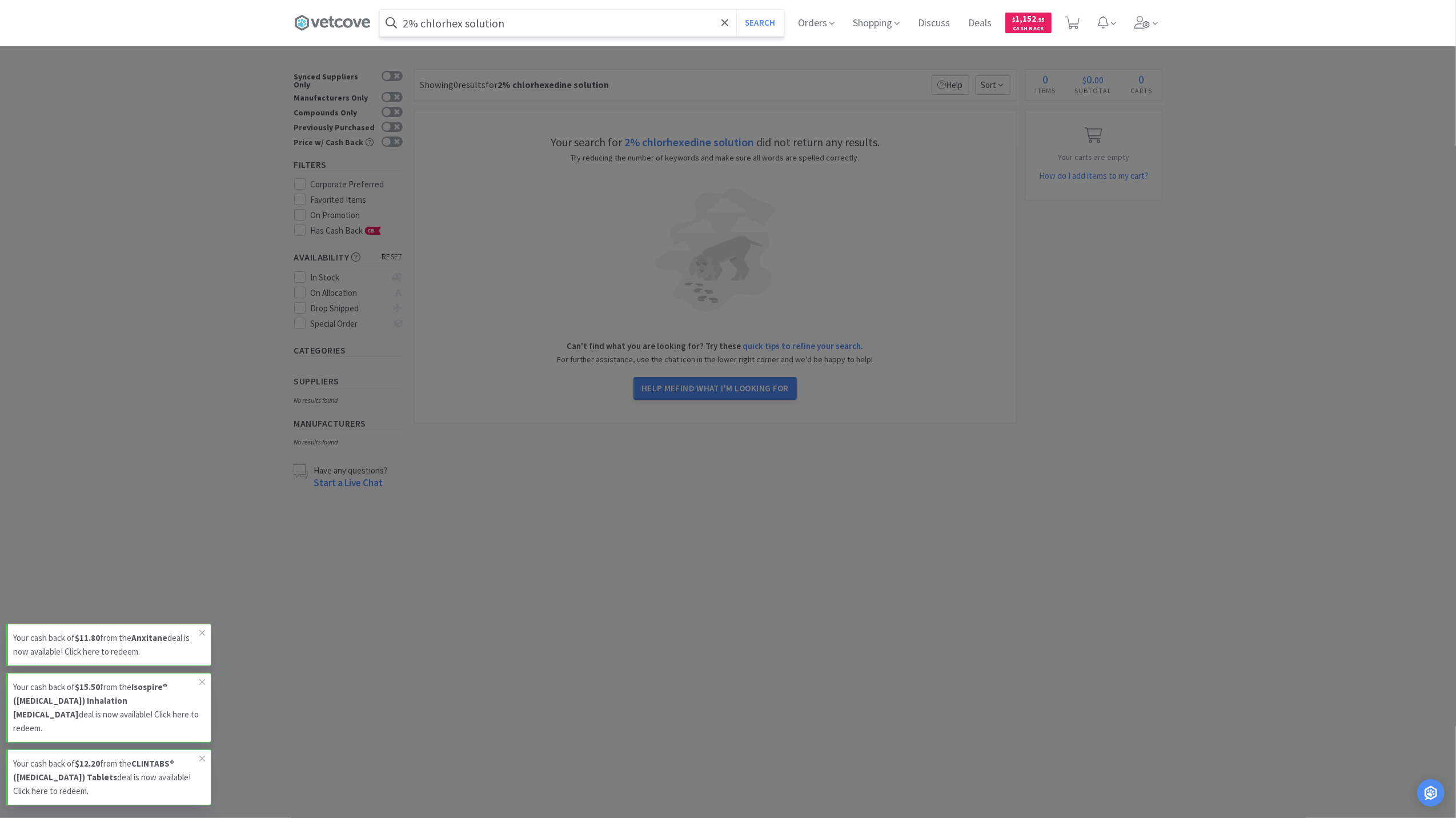
click at [737, 10] on button "Search" at bounding box center [760, 22] width 48 height 27
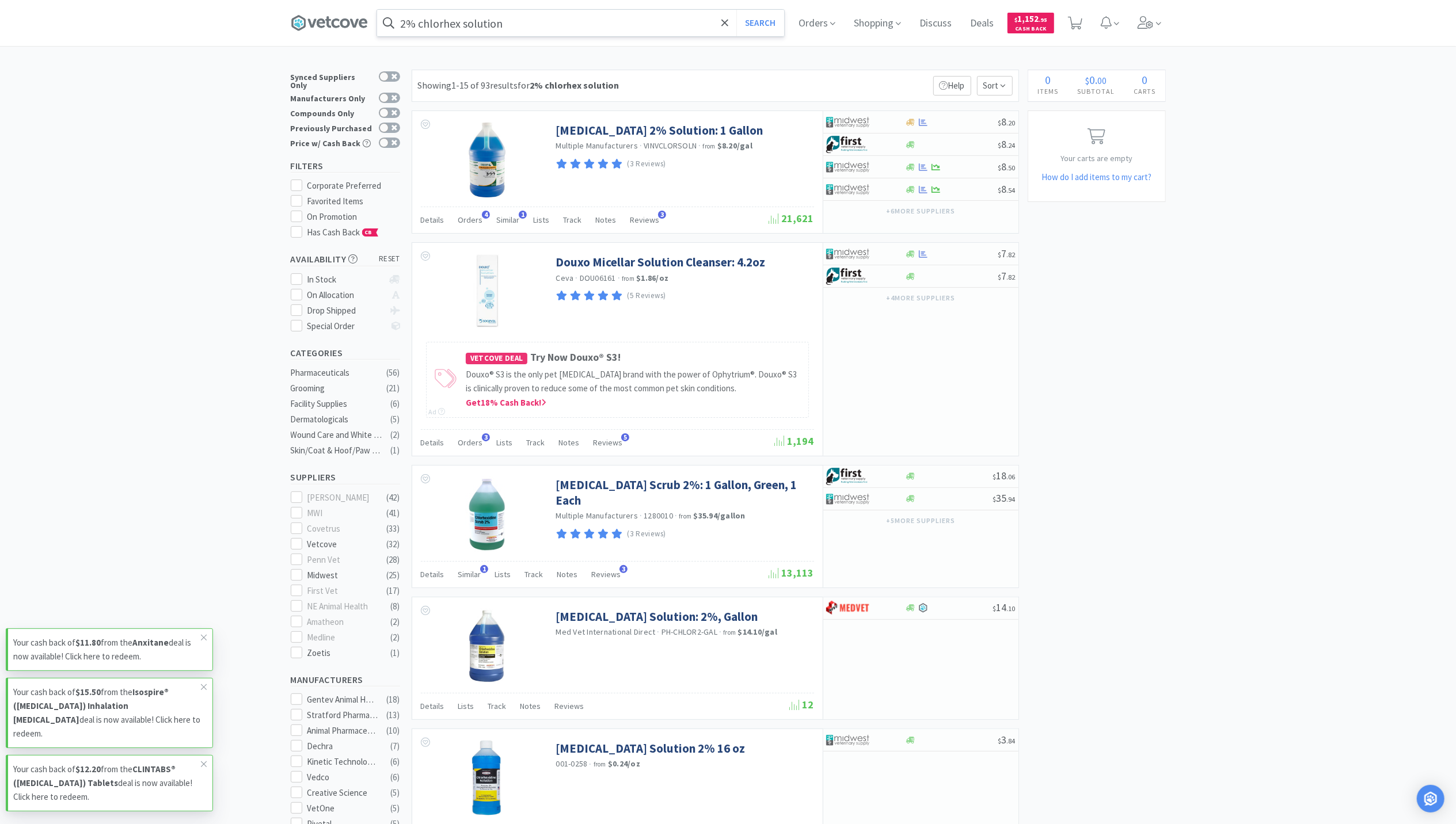
click at [530, 22] on input "2% chlorhex solution" at bounding box center [580, 23] width 407 height 27
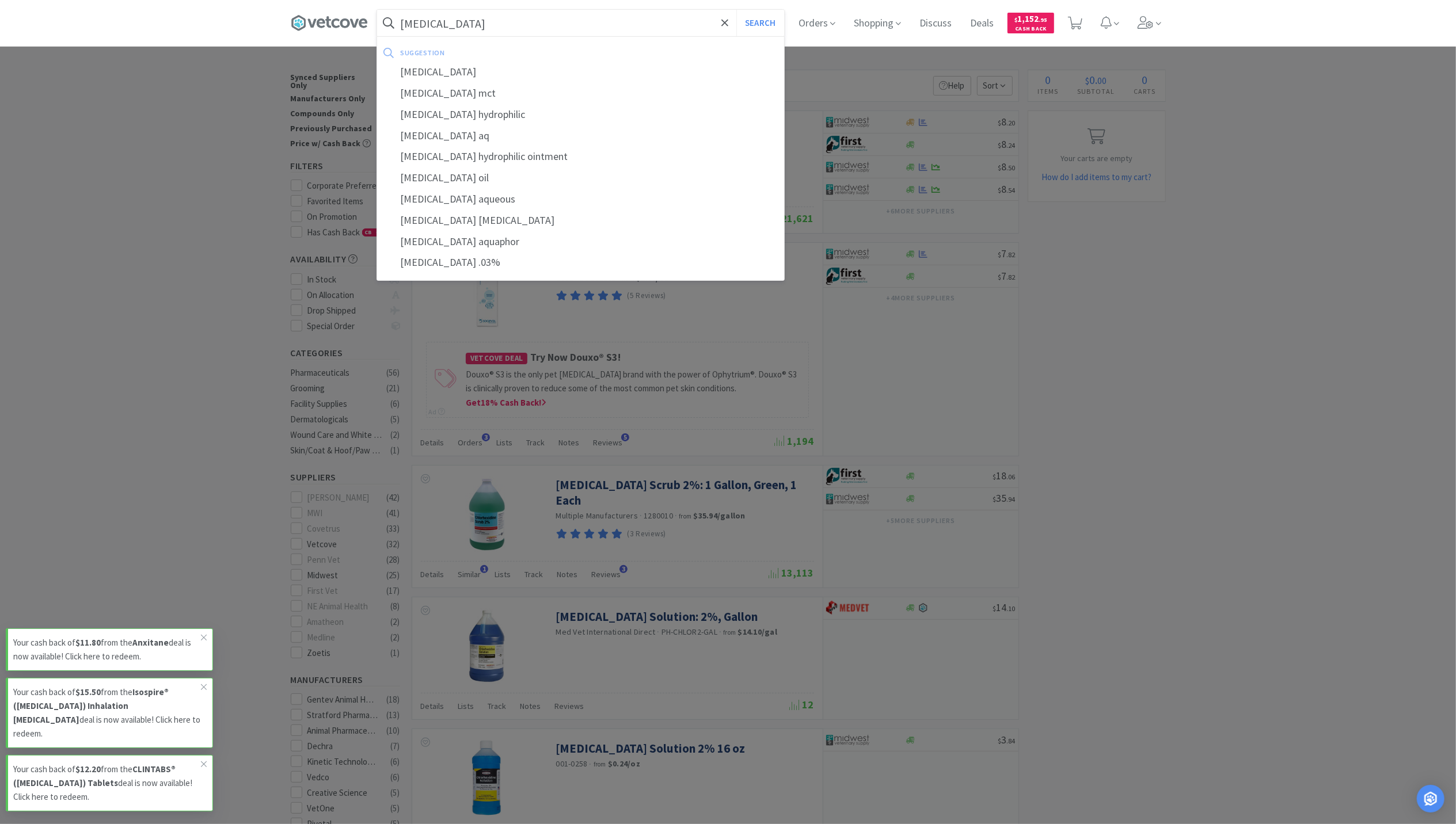
type input "tacrolimus"
click at [736, 10] on button "Search" at bounding box center [760, 23] width 48 height 27
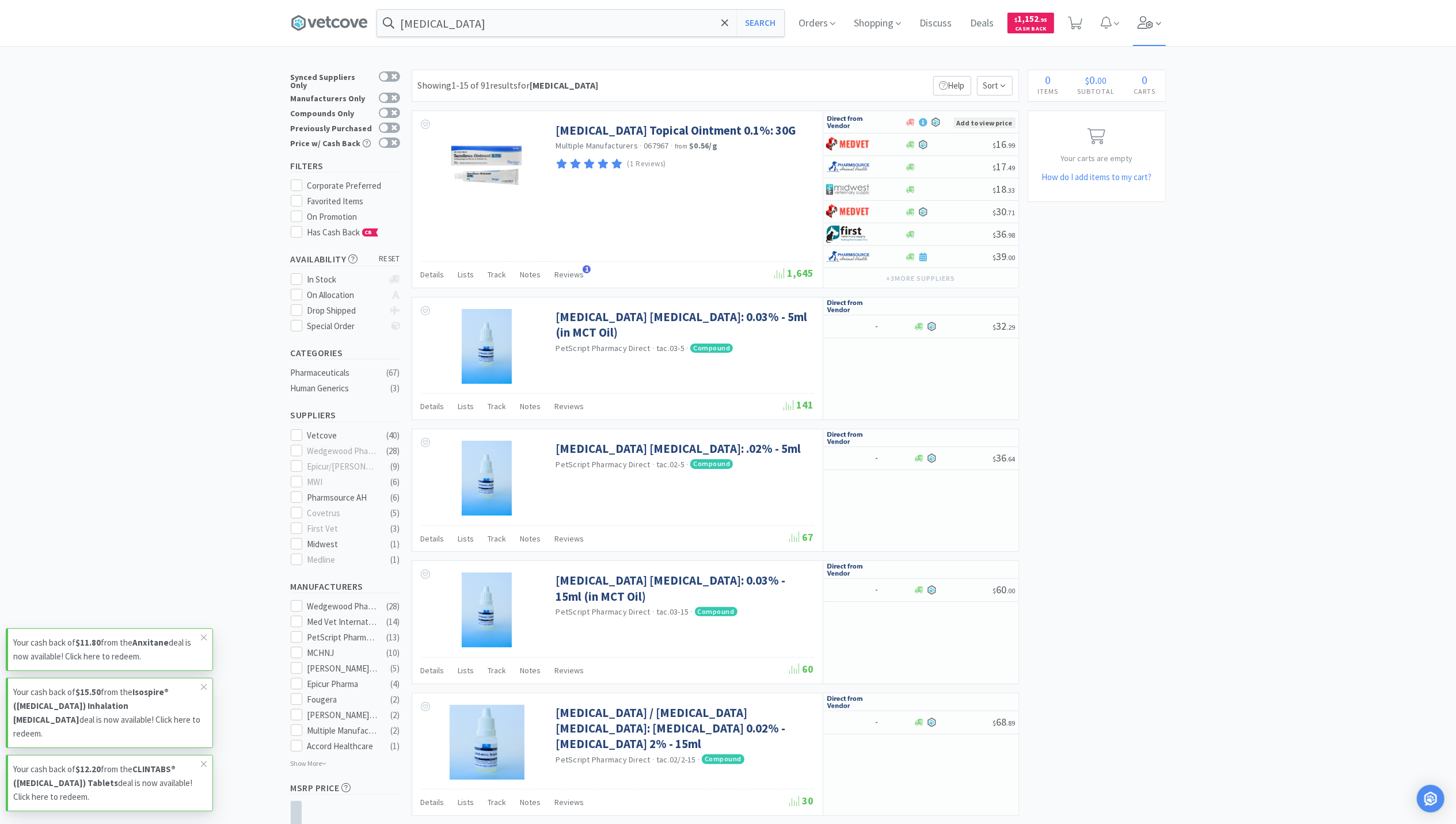
drag, startPoint x: 1149, startPoint y: 27, endPoint x: 1144, endPoint y: 29, distance: 5.4
click at [1149, 27] on icon at bounding box center [1145, 22] width 16 height 12
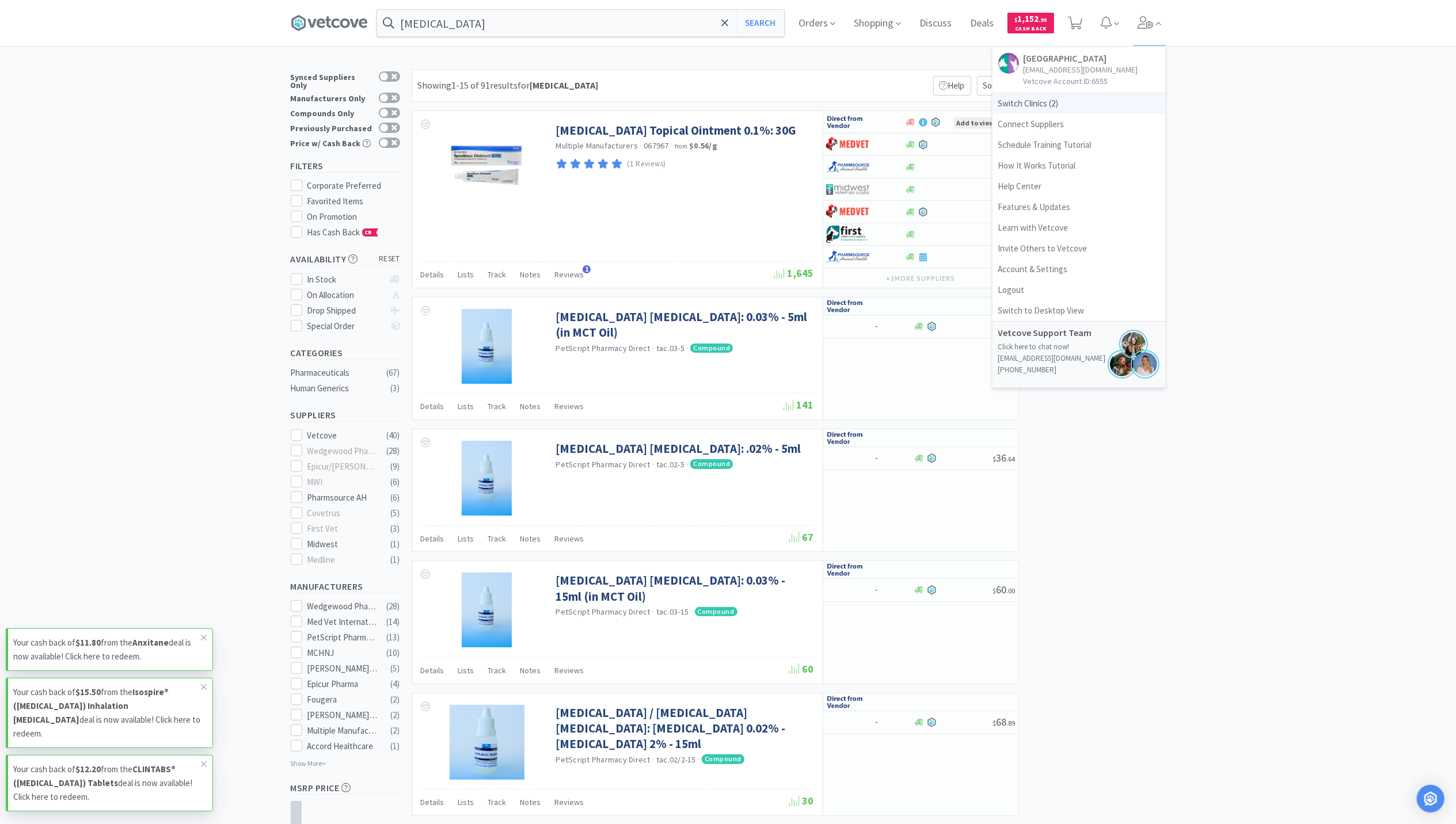
click at [1039, 114] on span "Switch Clinics ( 2 )" at bounding box center [1078, 104] width 172 height 21
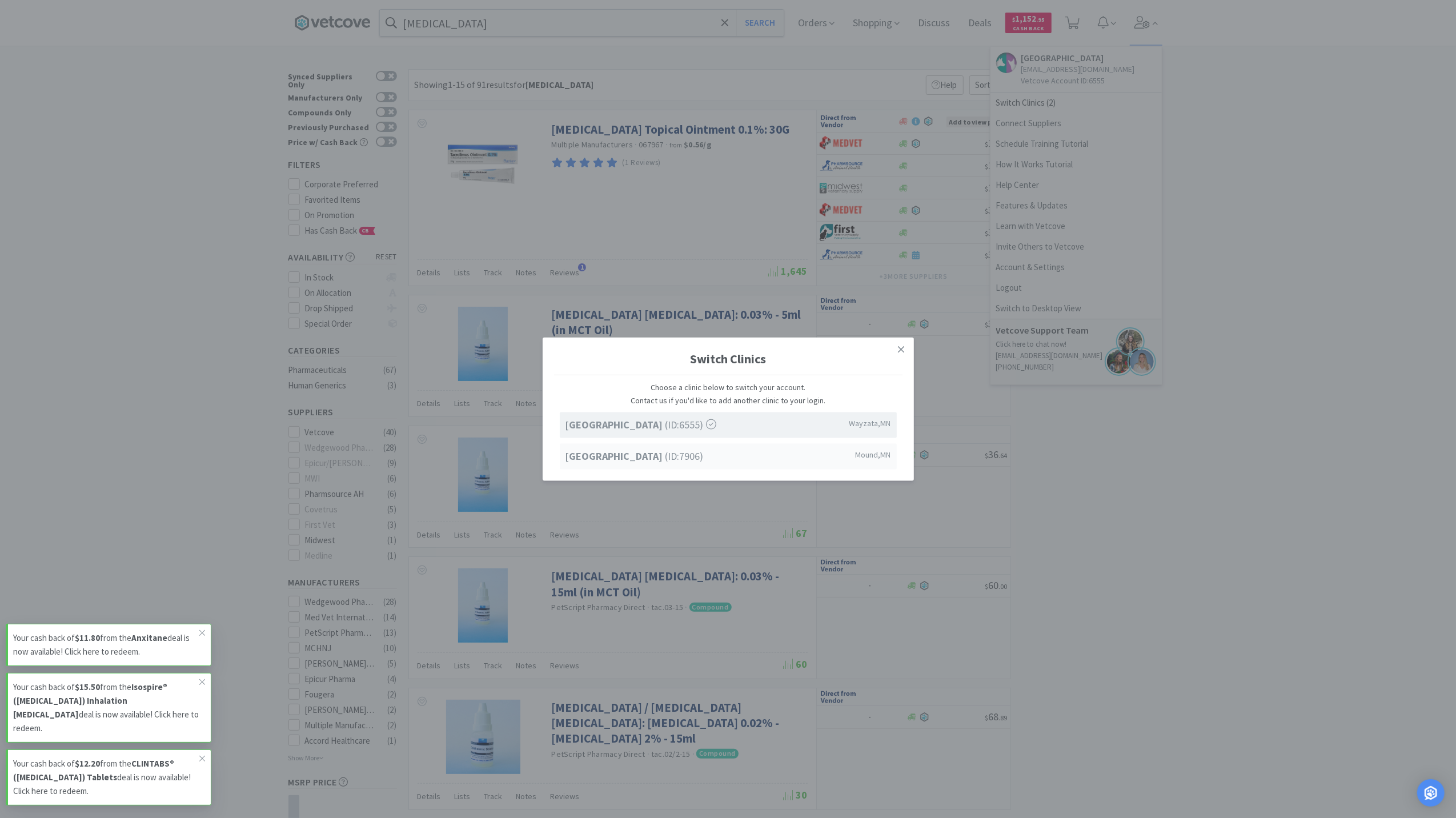
click at [653, 456] on strong "[GEOGRAPHIC_DATA]" at bounding box center [615, 455] width 100 height 13
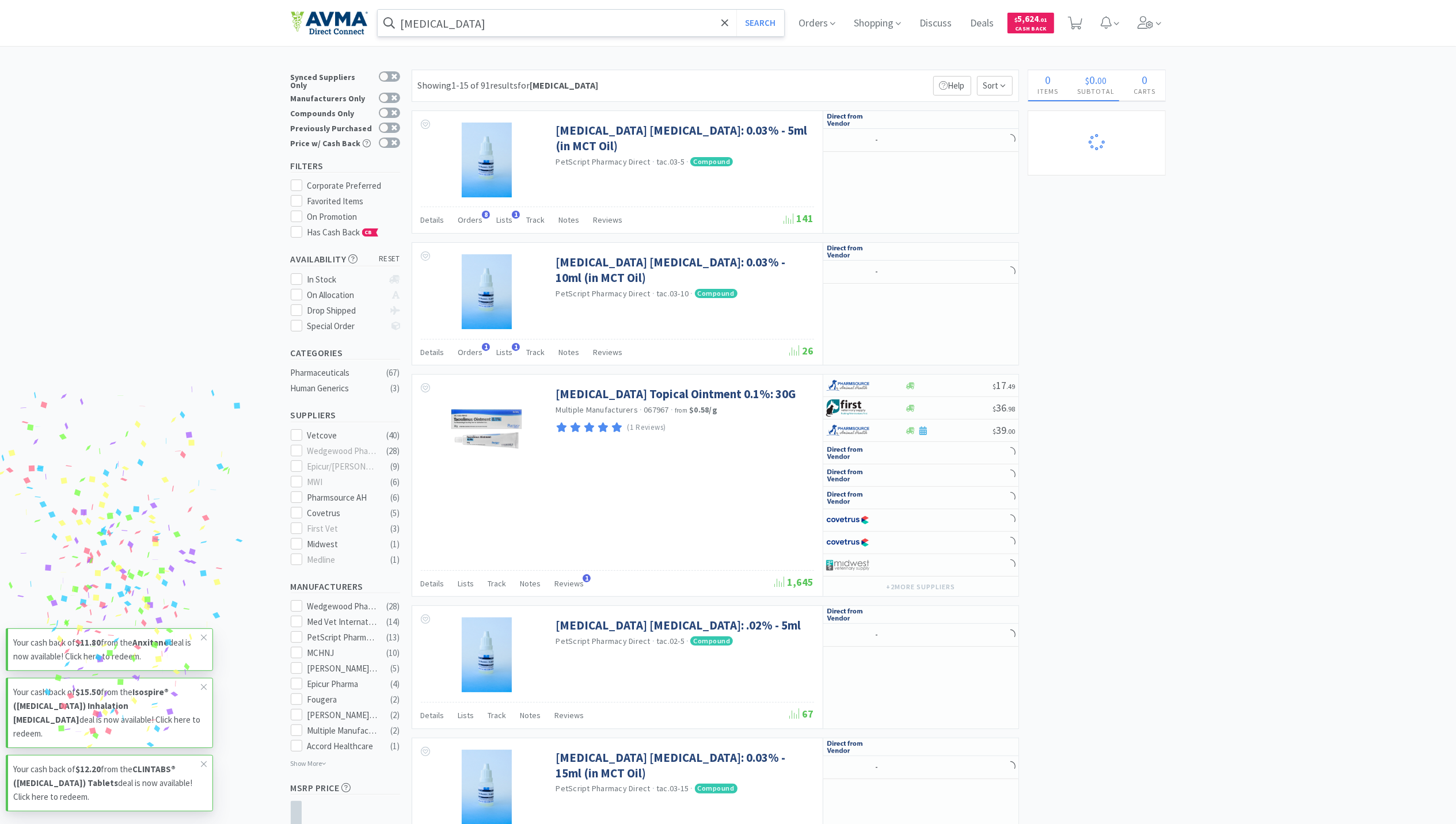
select select "4"
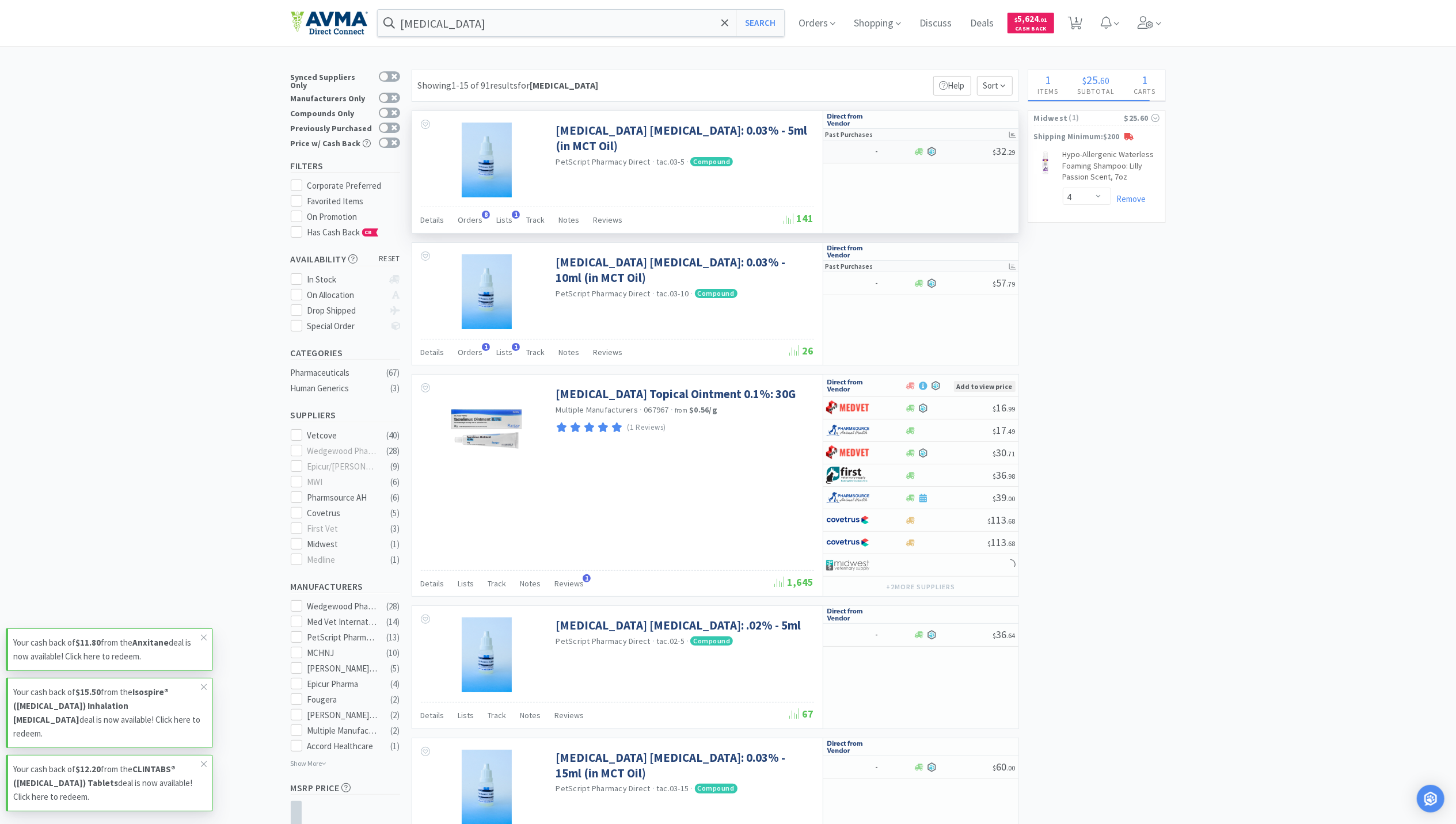
click at [912, 154] on div "-" at bounding box center [869, 151] width 87 height 20
select select "1"
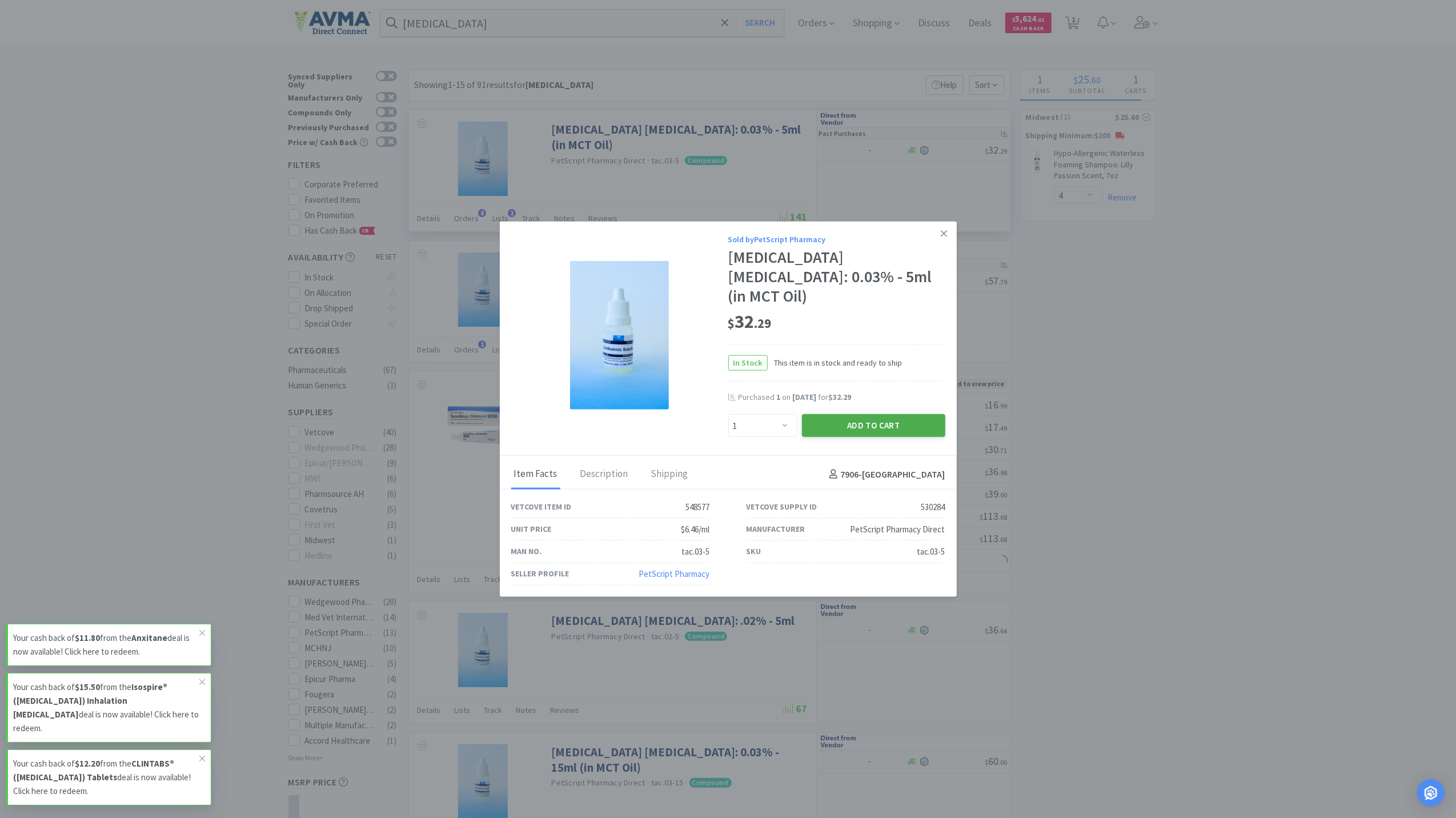
click at [856, 421] on button "Add to Cart" at bounding box center [873, 426] width 143 height 23
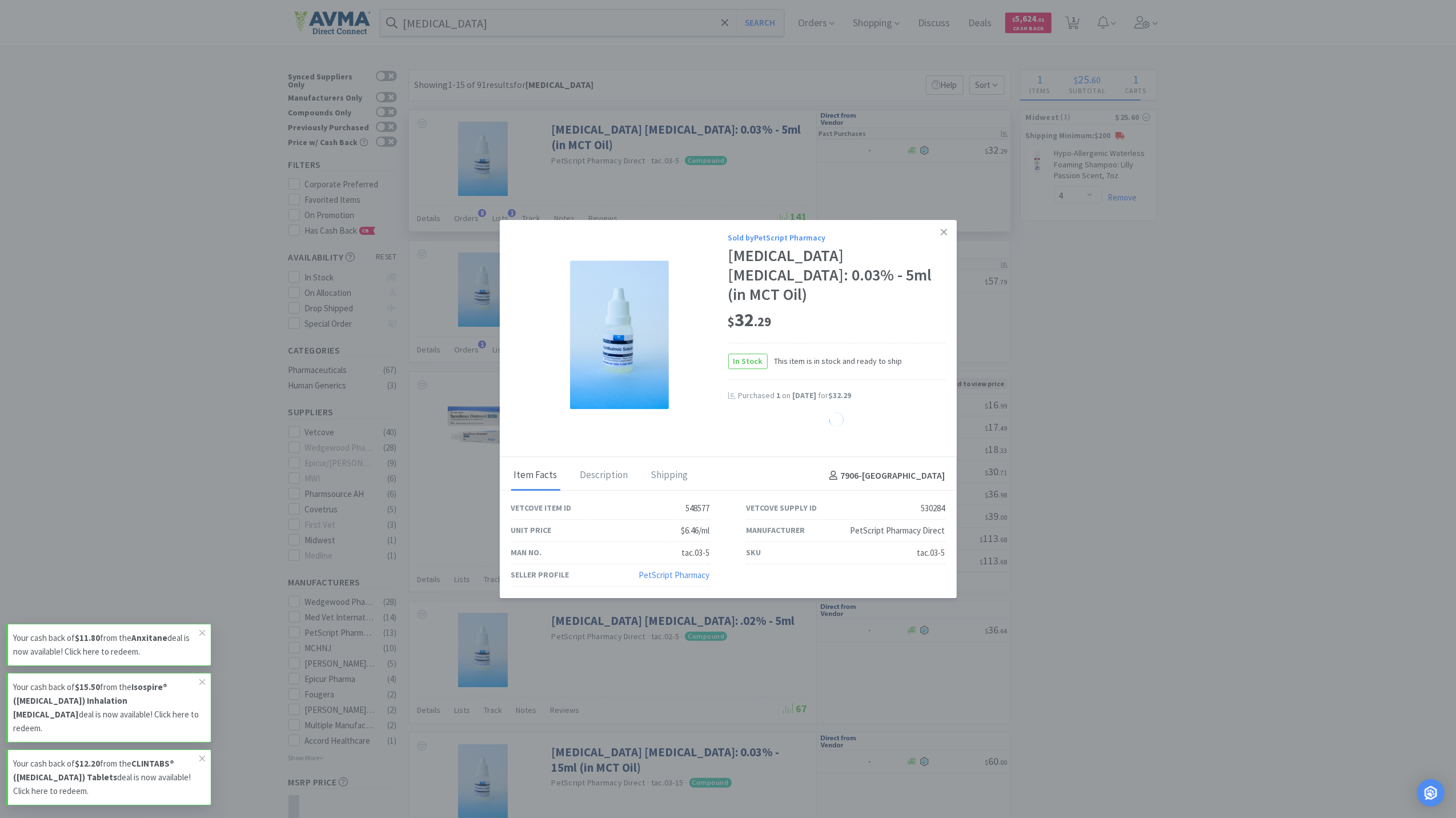
select select "1"
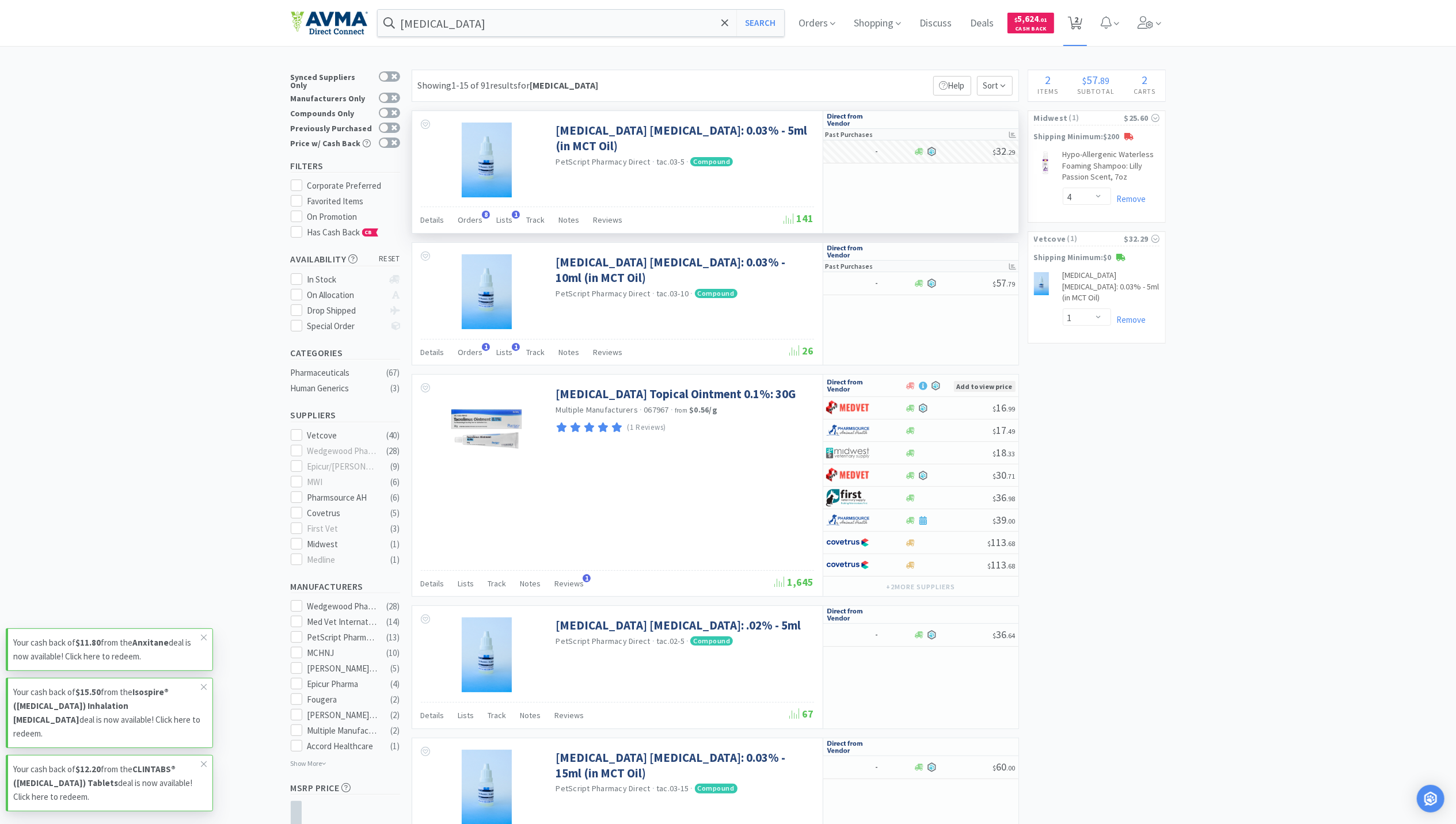
click at [1078, 16] on icon at bounding box center [1075, 23] width 14 height 12
select select "4"
select select "1"
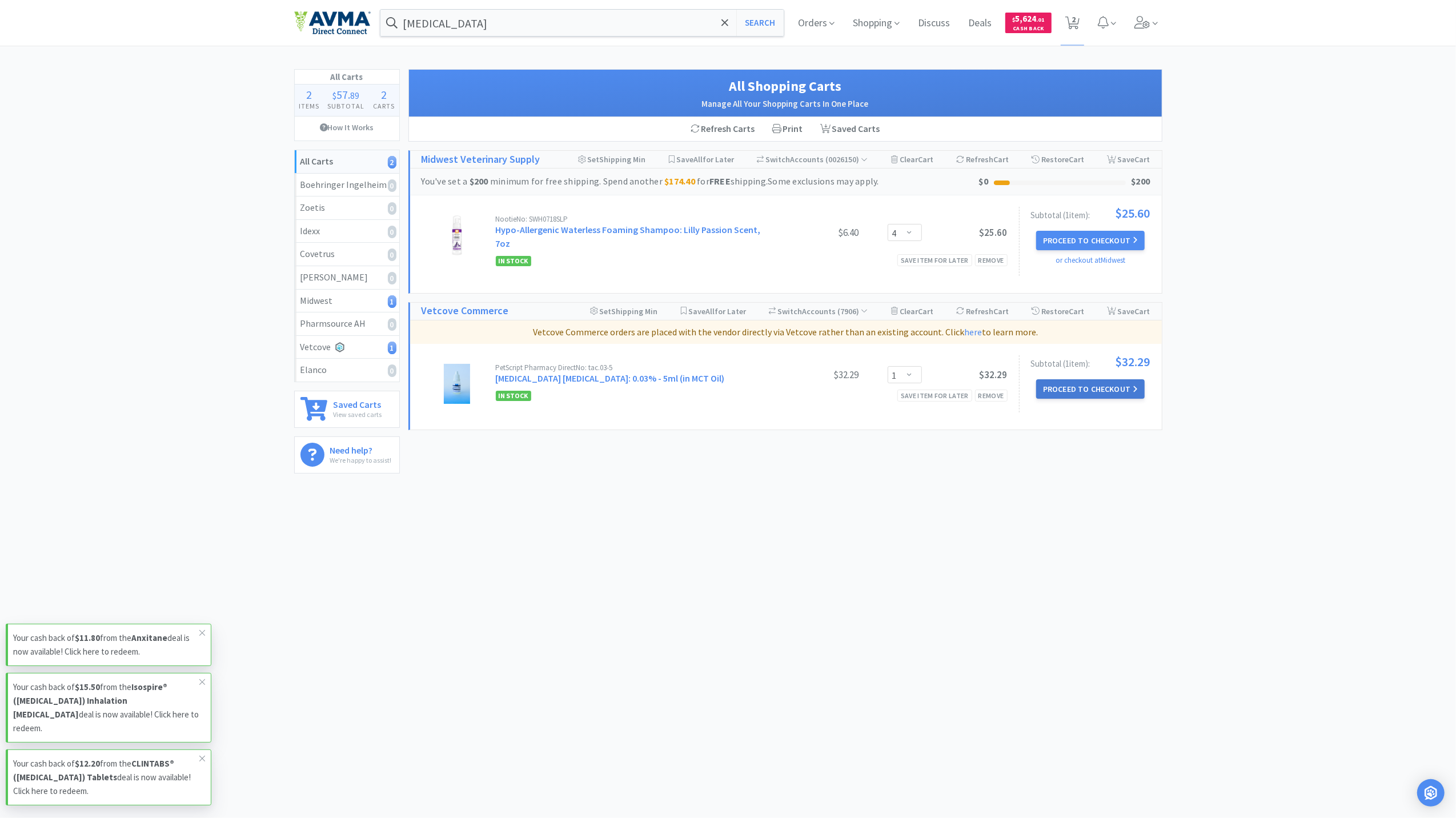
click at [1127, 382] on button "Proceed to Checkout" at bounding box center [1090, 389] width 108 height 20
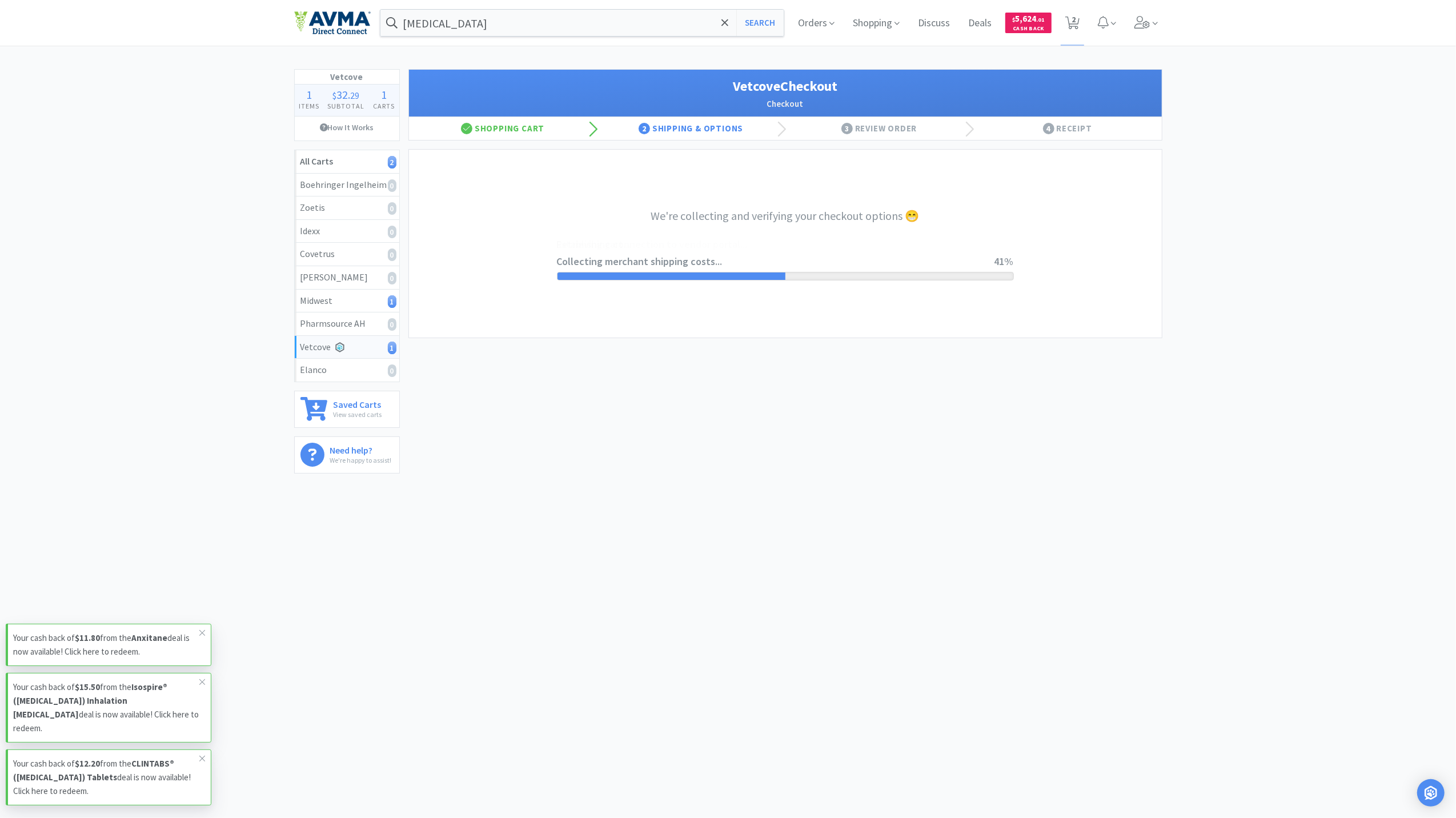
select select "1571"
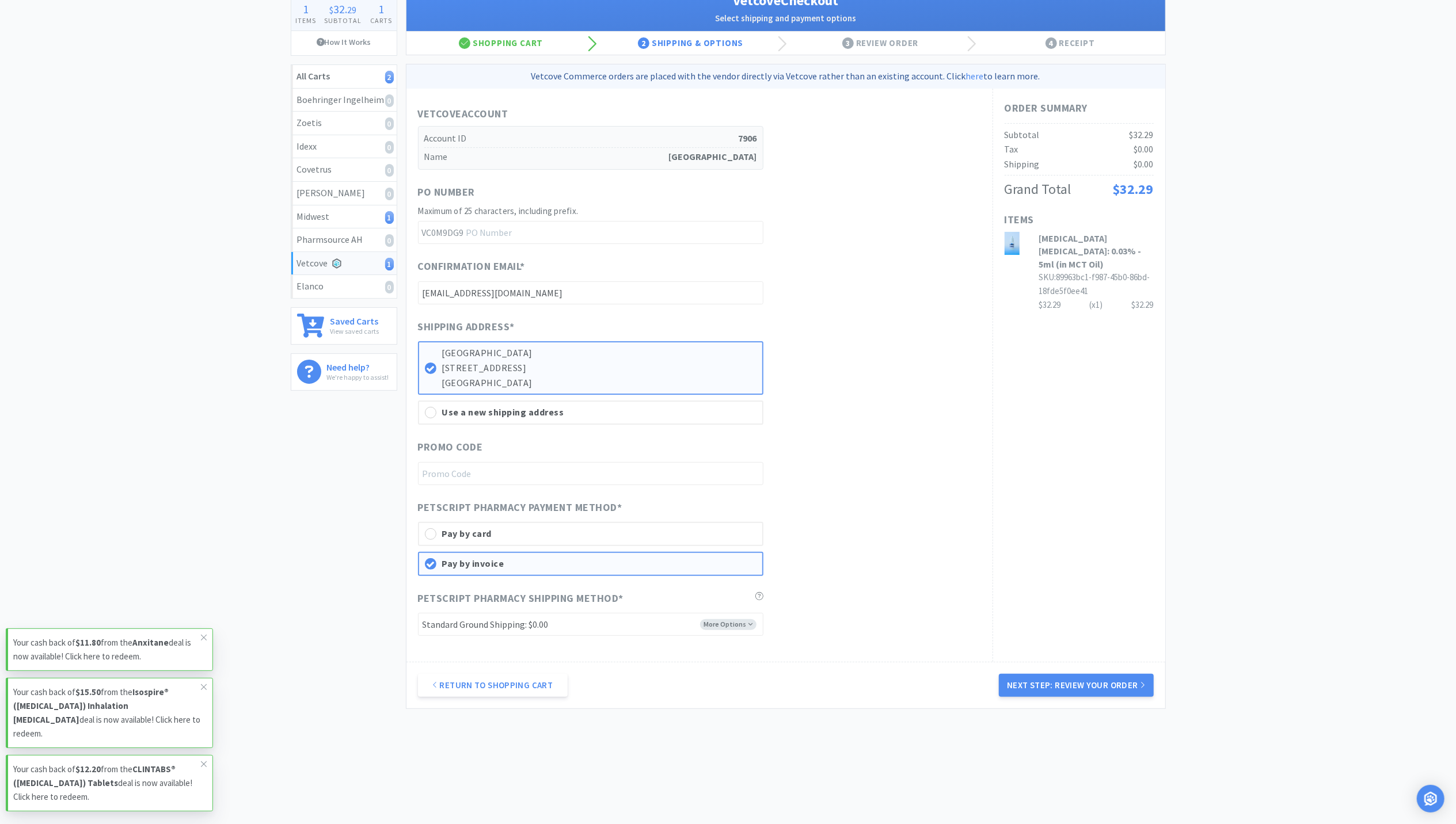
scroll to position [88, 0]
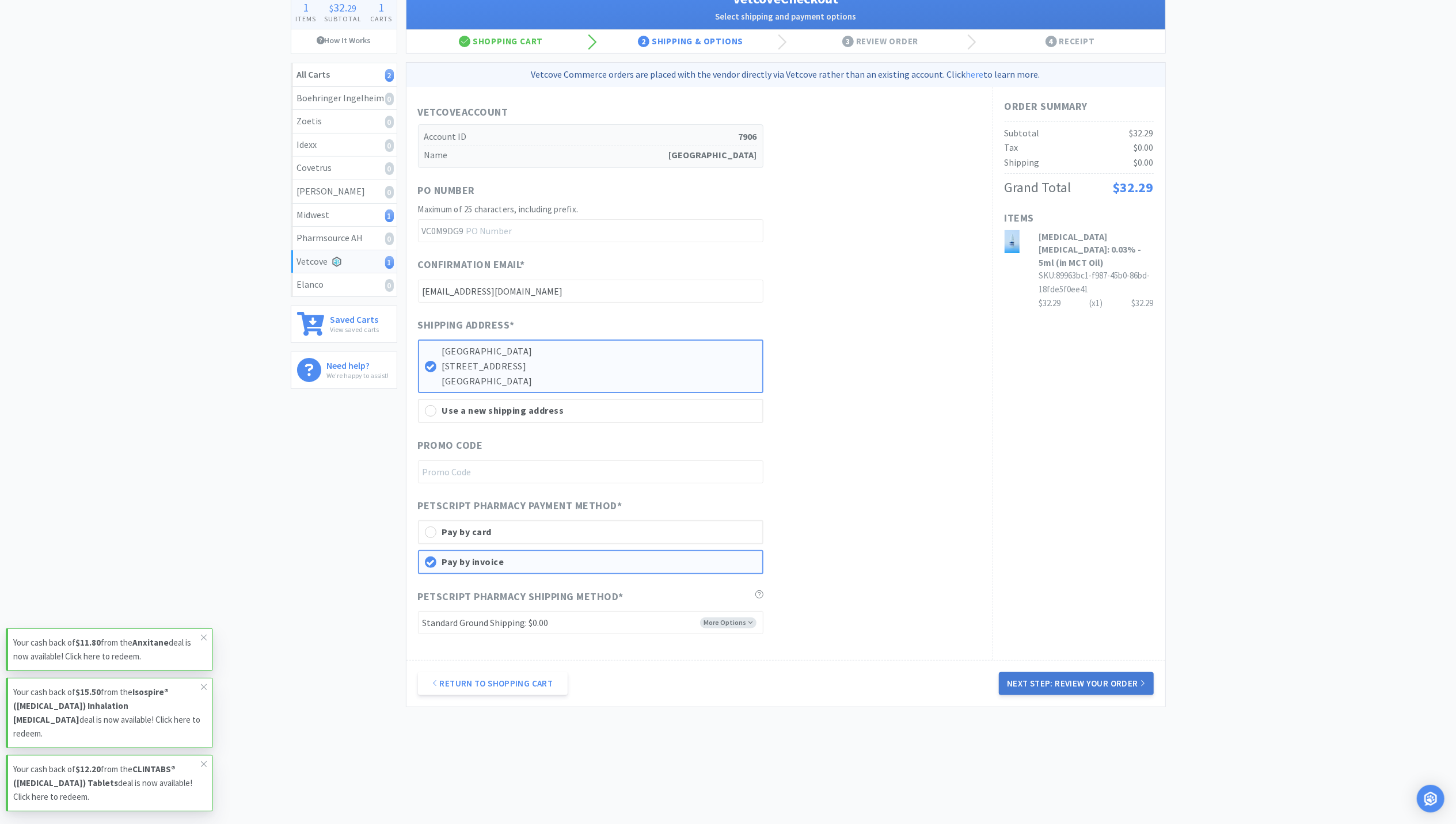
click at [1058, 682] on button "Next Step: Review Your Order" at bounding box center [1076, 684] width 155 height 23
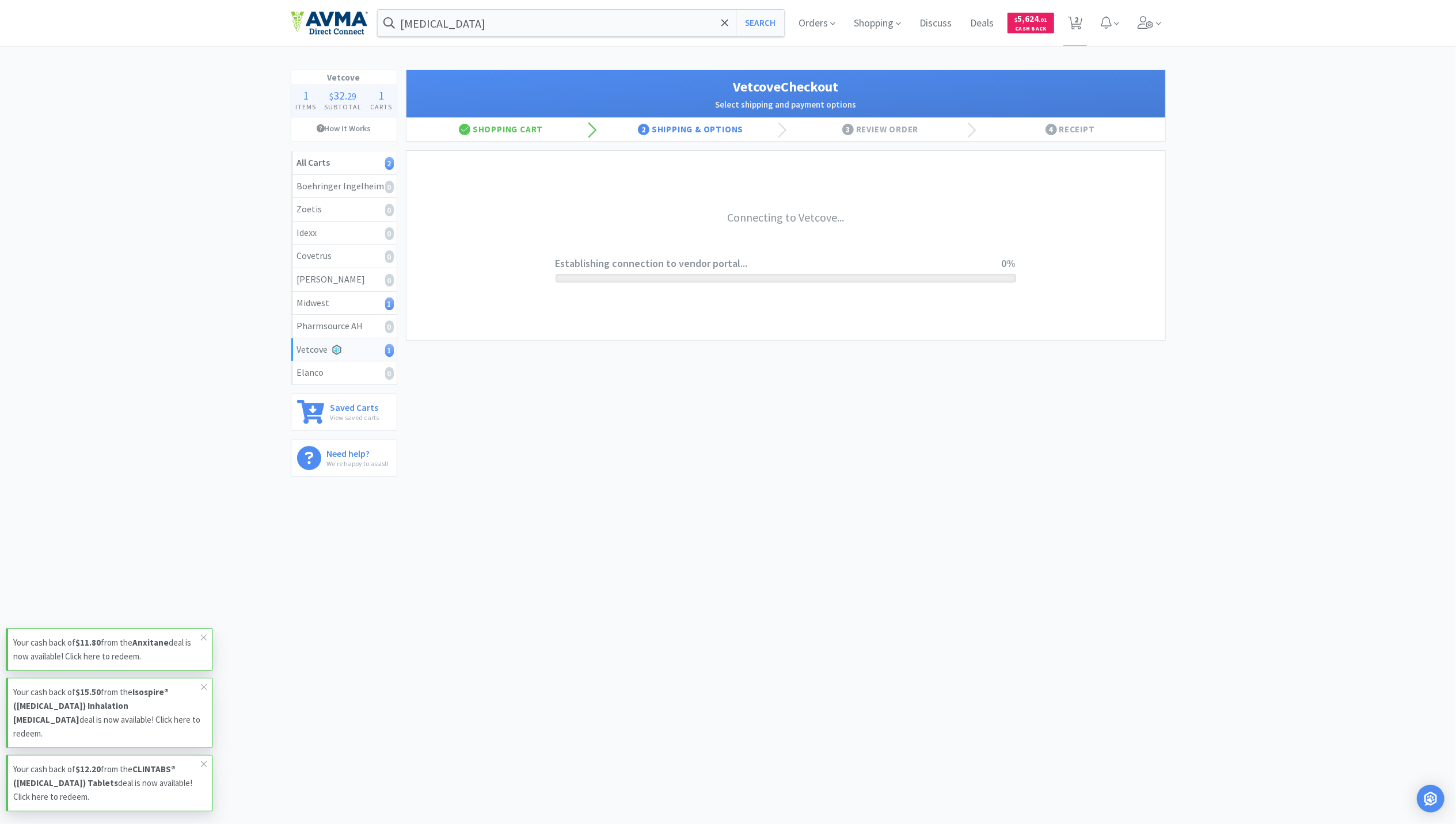
scroll to position [0, 0]
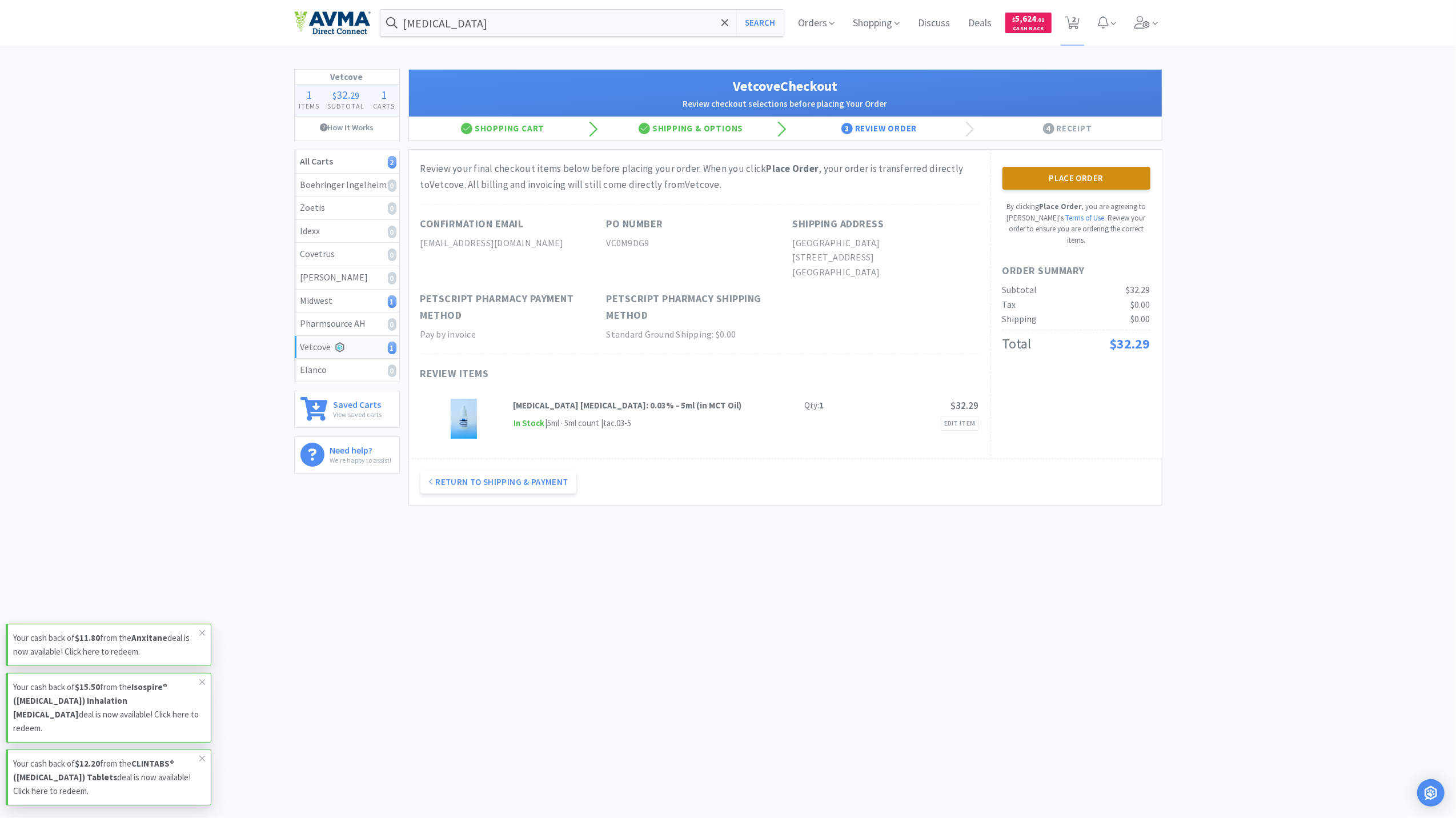
click at [1074, 179] on button "Place Order" at bounding box center [1076, 179] width 148 height 23
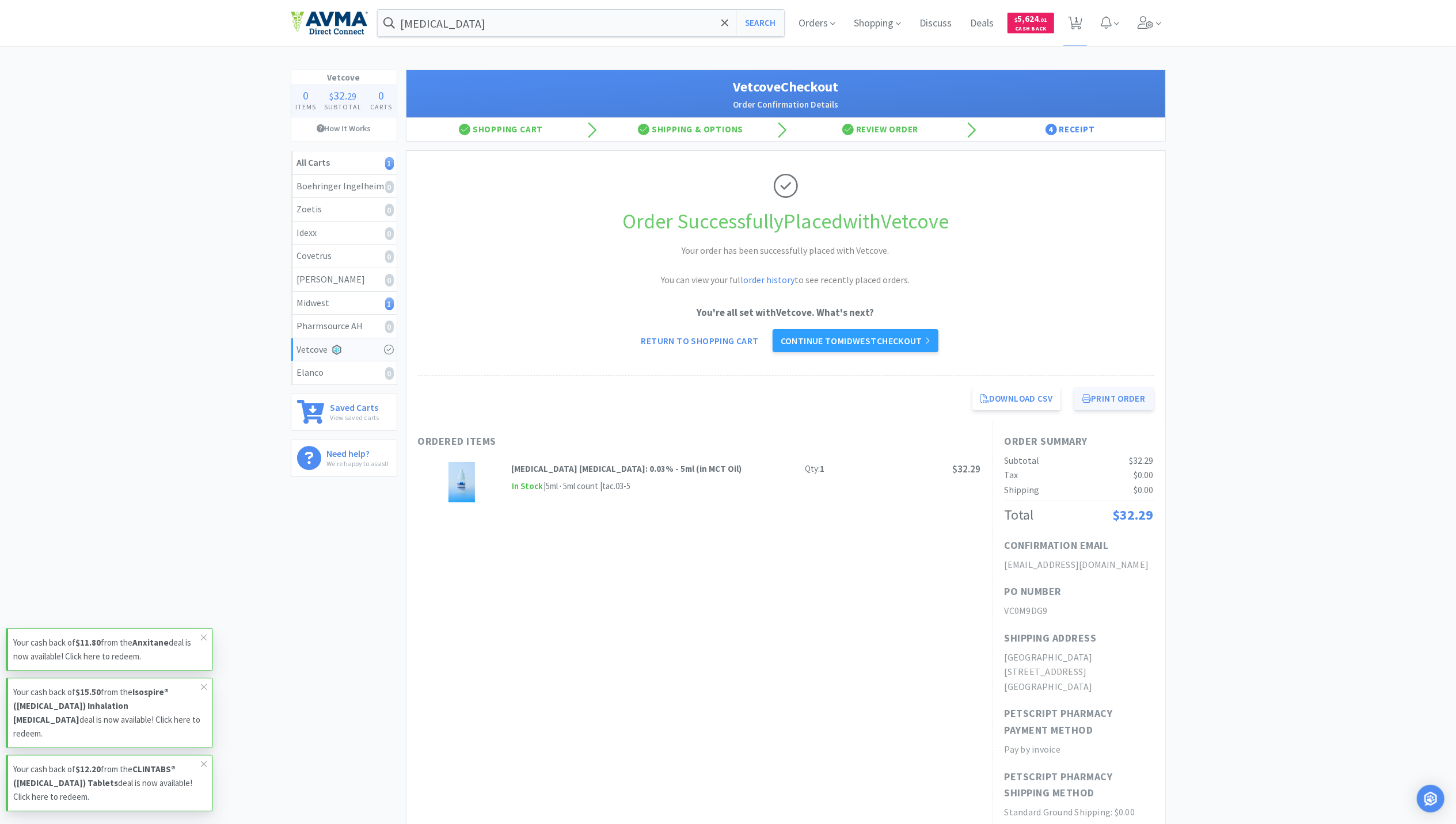
click at [1130, 397] on button "Print Order" at bounding box center [1113, 399] width 79 height 23
click at [813, 16] on span "Orders" at bounding box center [817, 23] width 46 height 46
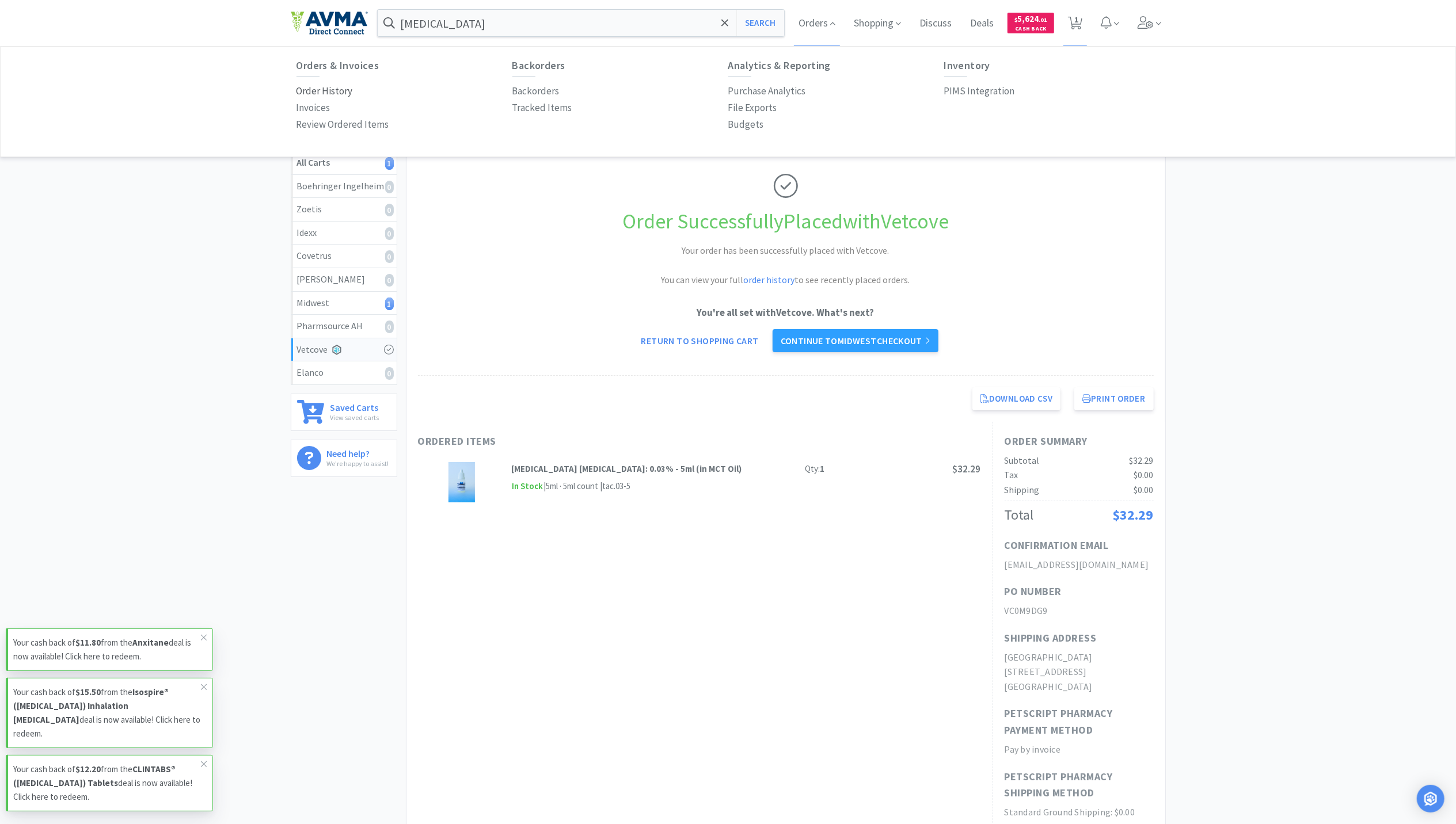
click at [317, 89] on p "Order History" at bounding box center [325, 91] width 56 height 16
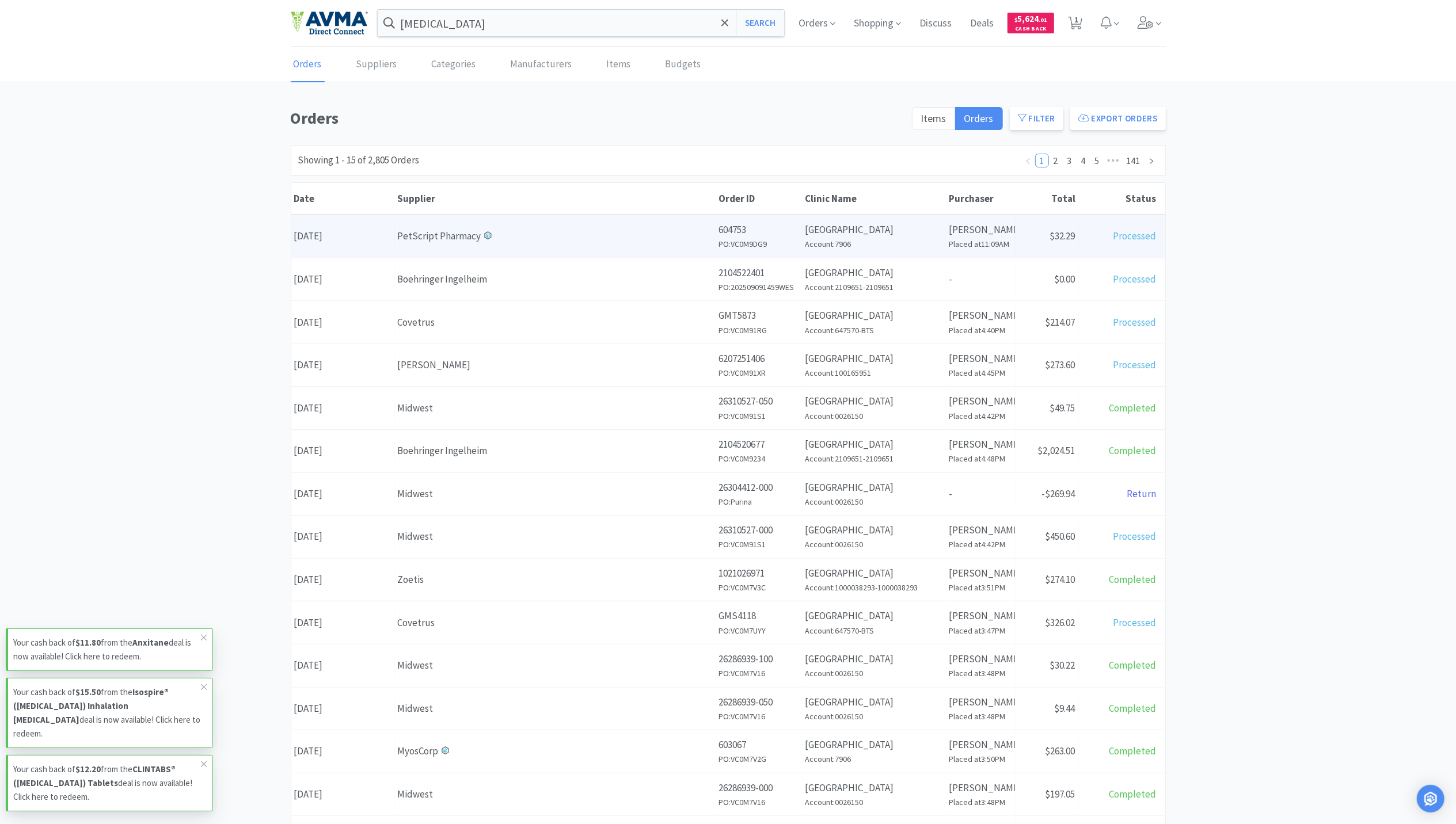
click at [363, 240] on div "Date September 9th, 2025" at bounding box center [343, 236] width 104 height 30
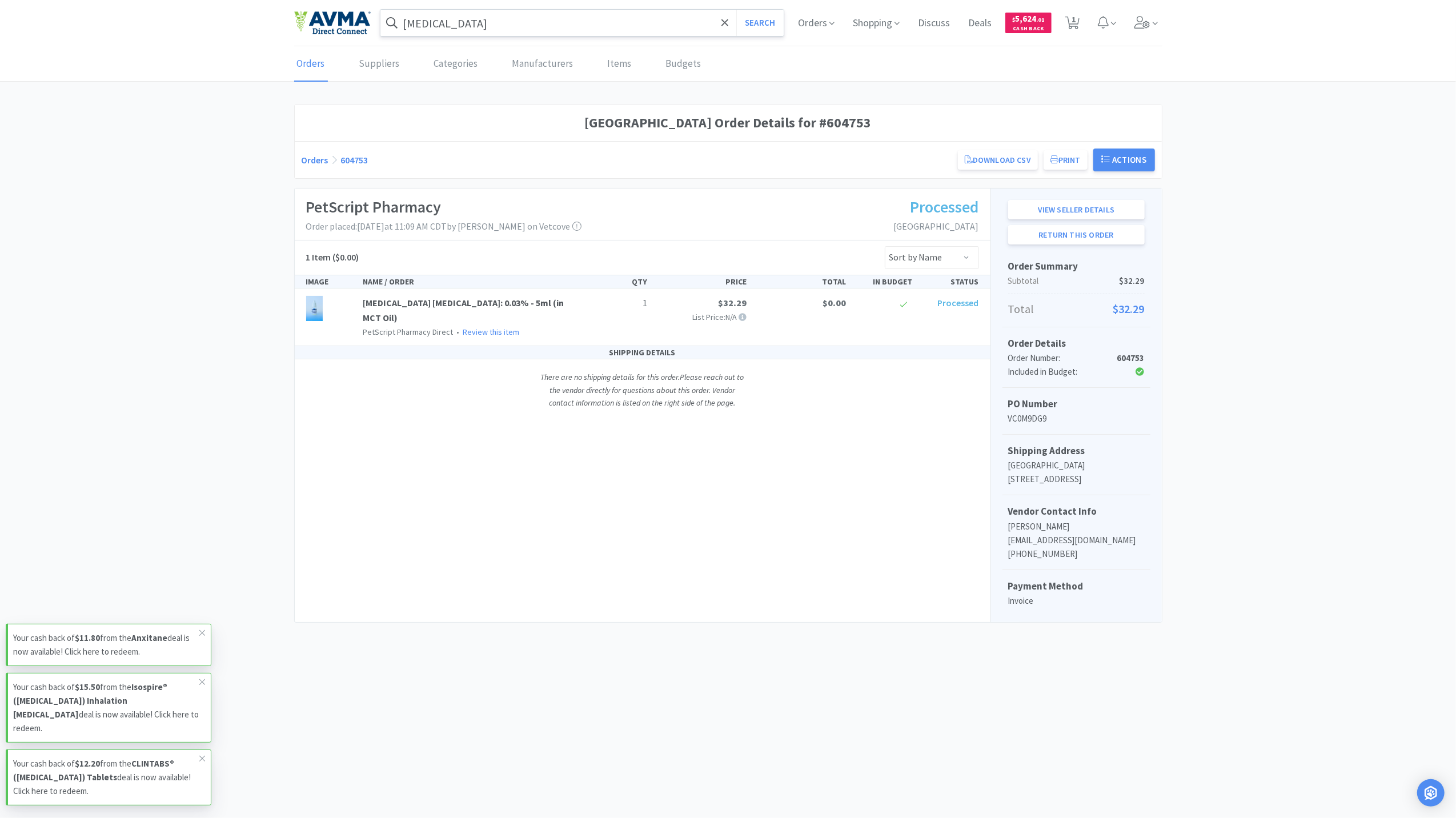
click at [439, 21] on input "tacrolimus" at bounding box center [582, 22] width 404 height 27
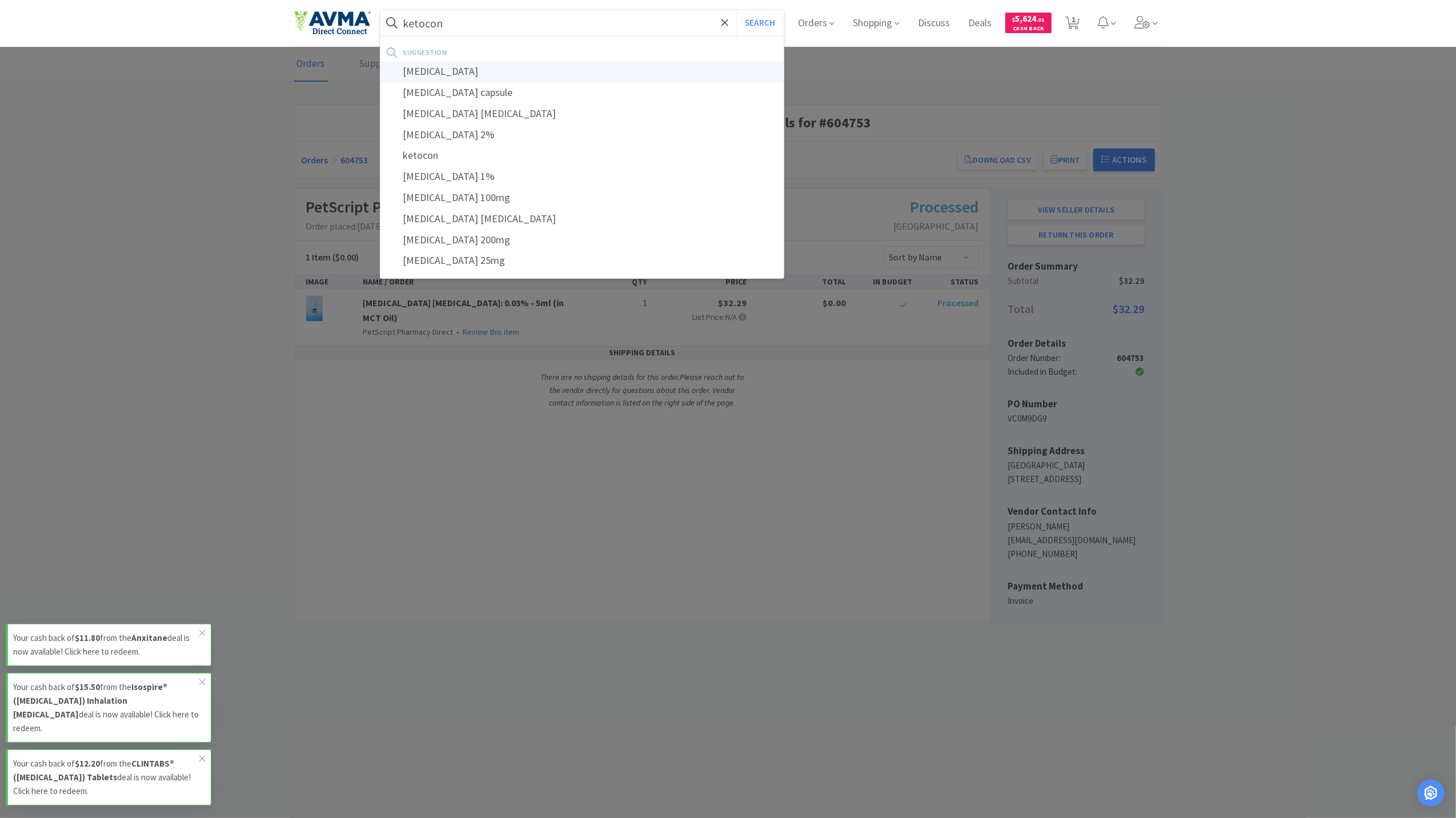
click at [464, 69] on div "ketoconazole" at bounding box center [582, 72] width 404 height 21
type input "ketoconazole"
select select "4"
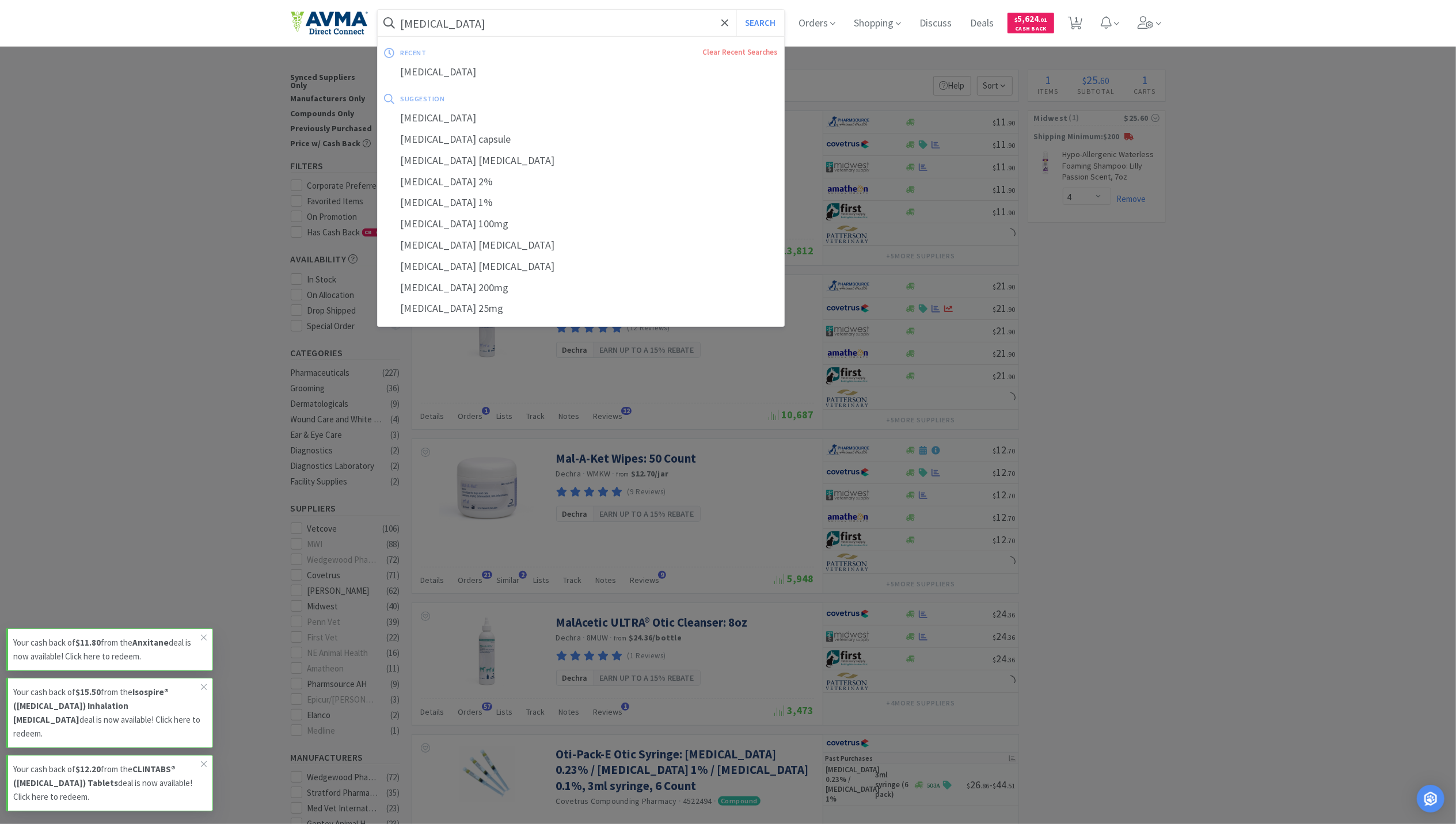
click at [492, 12] on input "ketoconazole" at bounding box center [581, 23] width 407 height 27
click at [486, 17] on input "ketoconazole" at bounding box center [581, 23] width 407 height 27
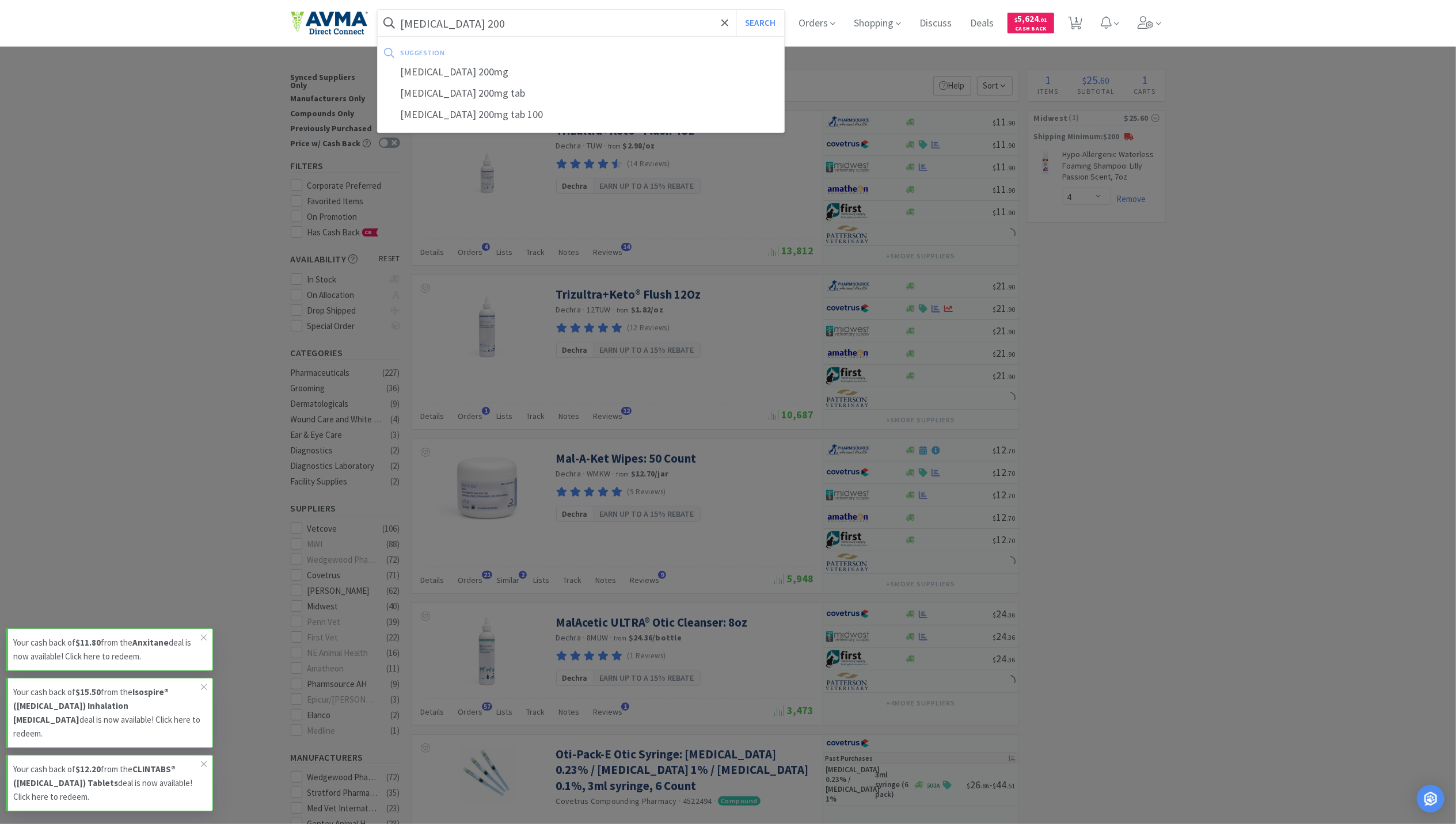
type input "ketoconazole 200"
click at [736, 10] on button "Search" at bounding box center [760, 23] width 48 height 27
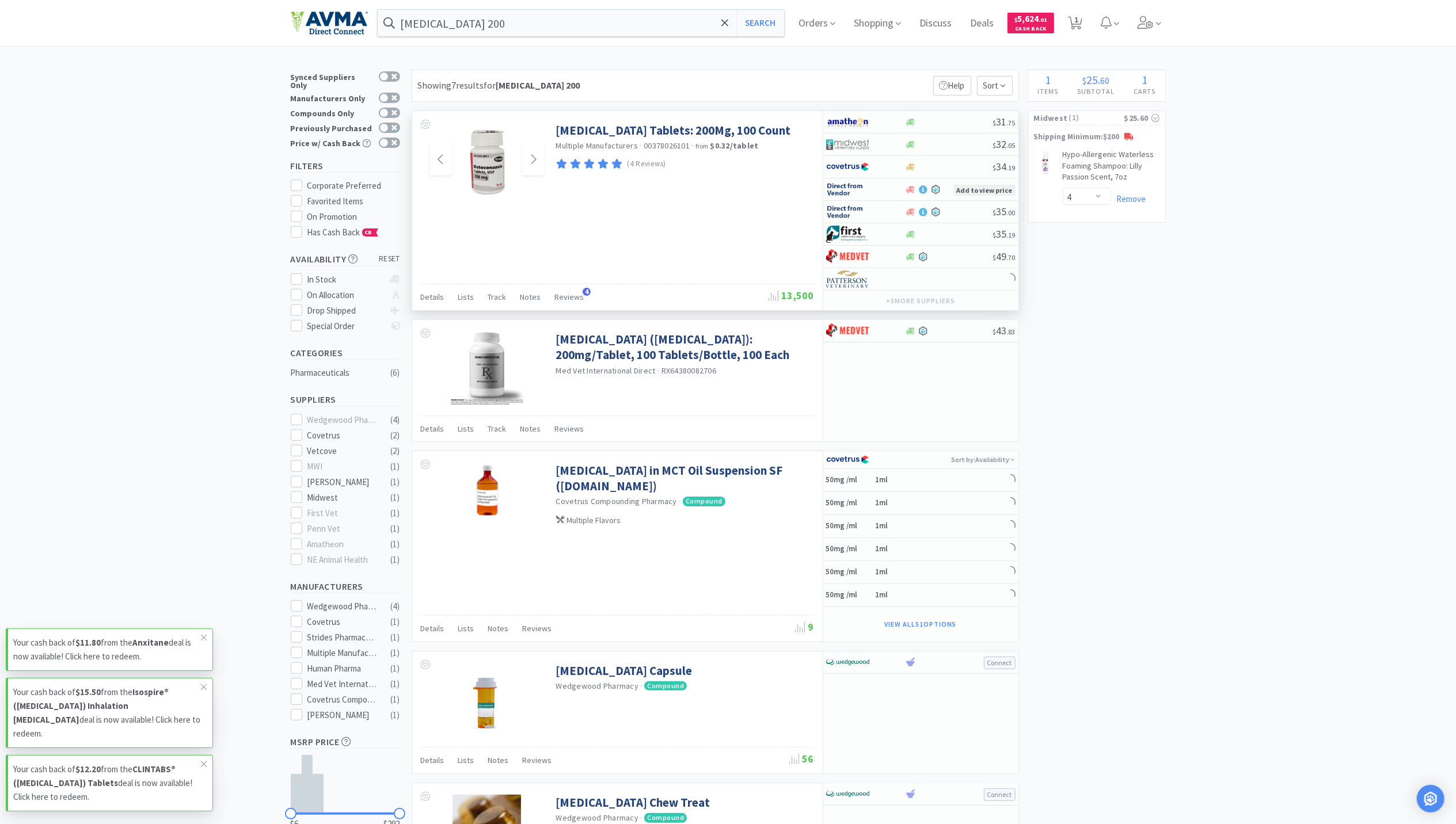
click at [484, 165] on img at bounding box center [487, 160] width 75 height 75
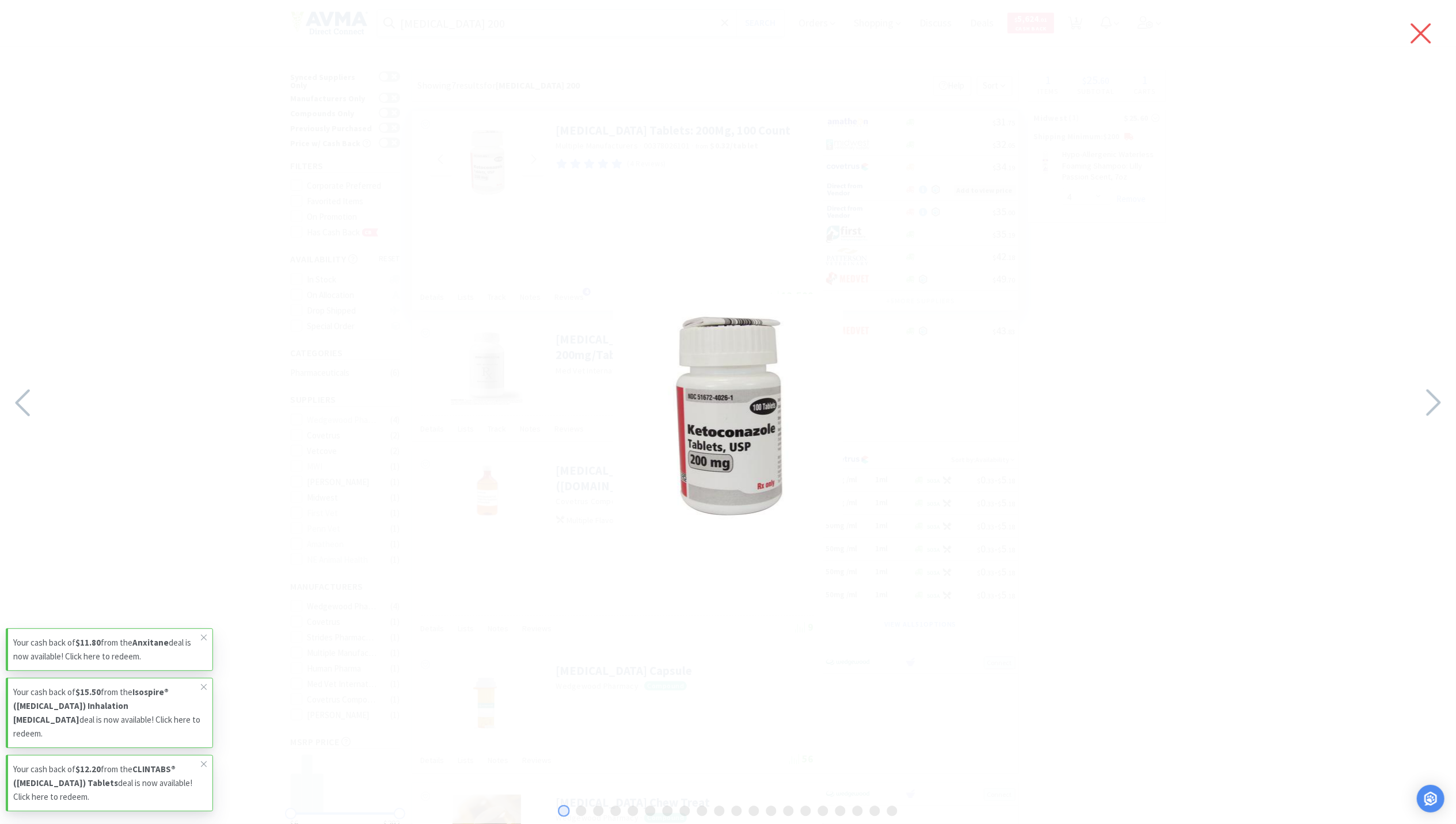
click at [1416, 32] on icon at bounding box center [1420, 33] width 24 height 32
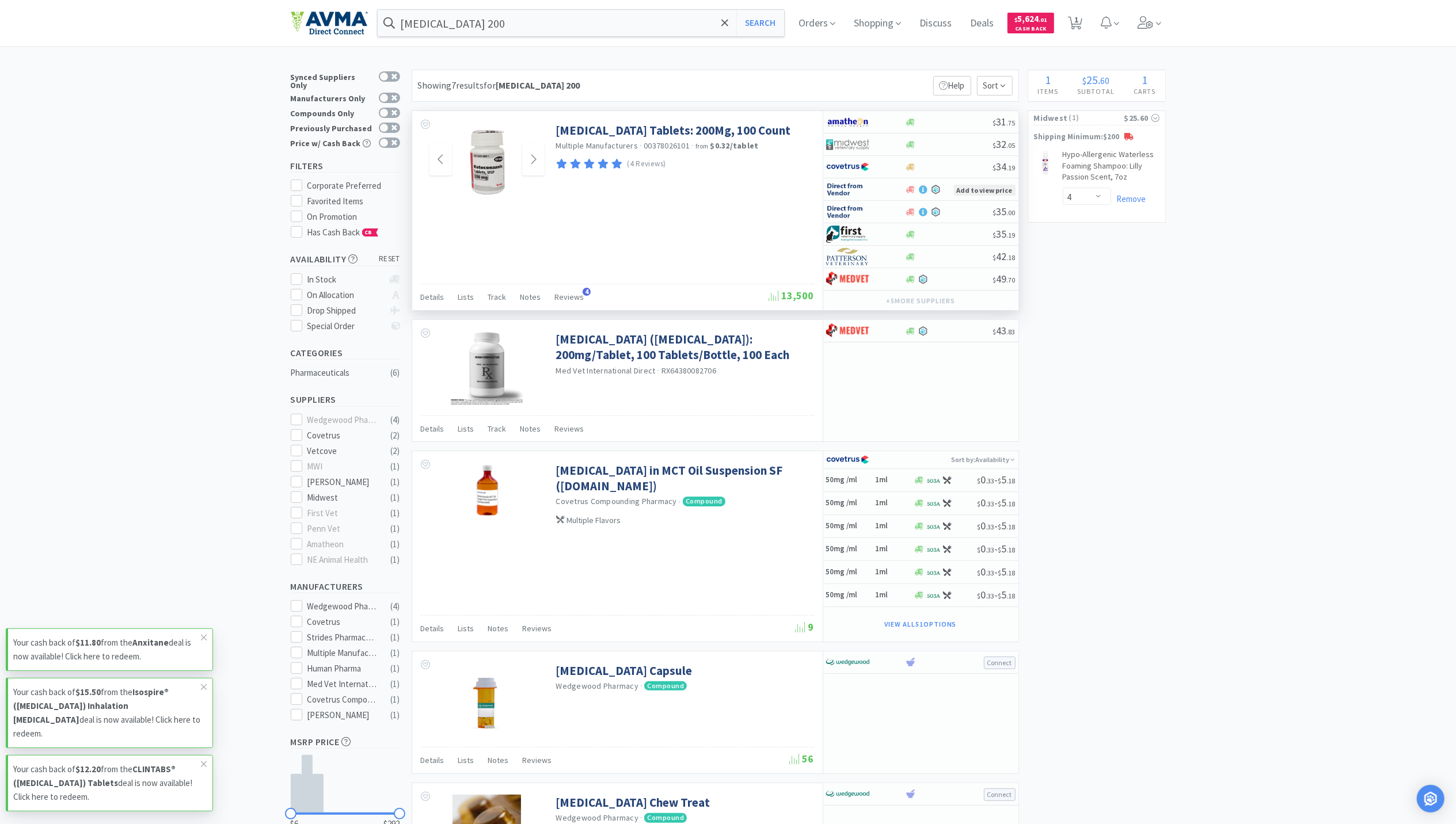
click at [1106, 315] on div "× Filter Results Synced Suppliers Only Manufacturers Only Compounds Only Previo…" at bounding box center [728, 639] width 875 height 1141
click at [910, 146] on icon at bounding box center [910, 144] width 9 height 7
select select "1"
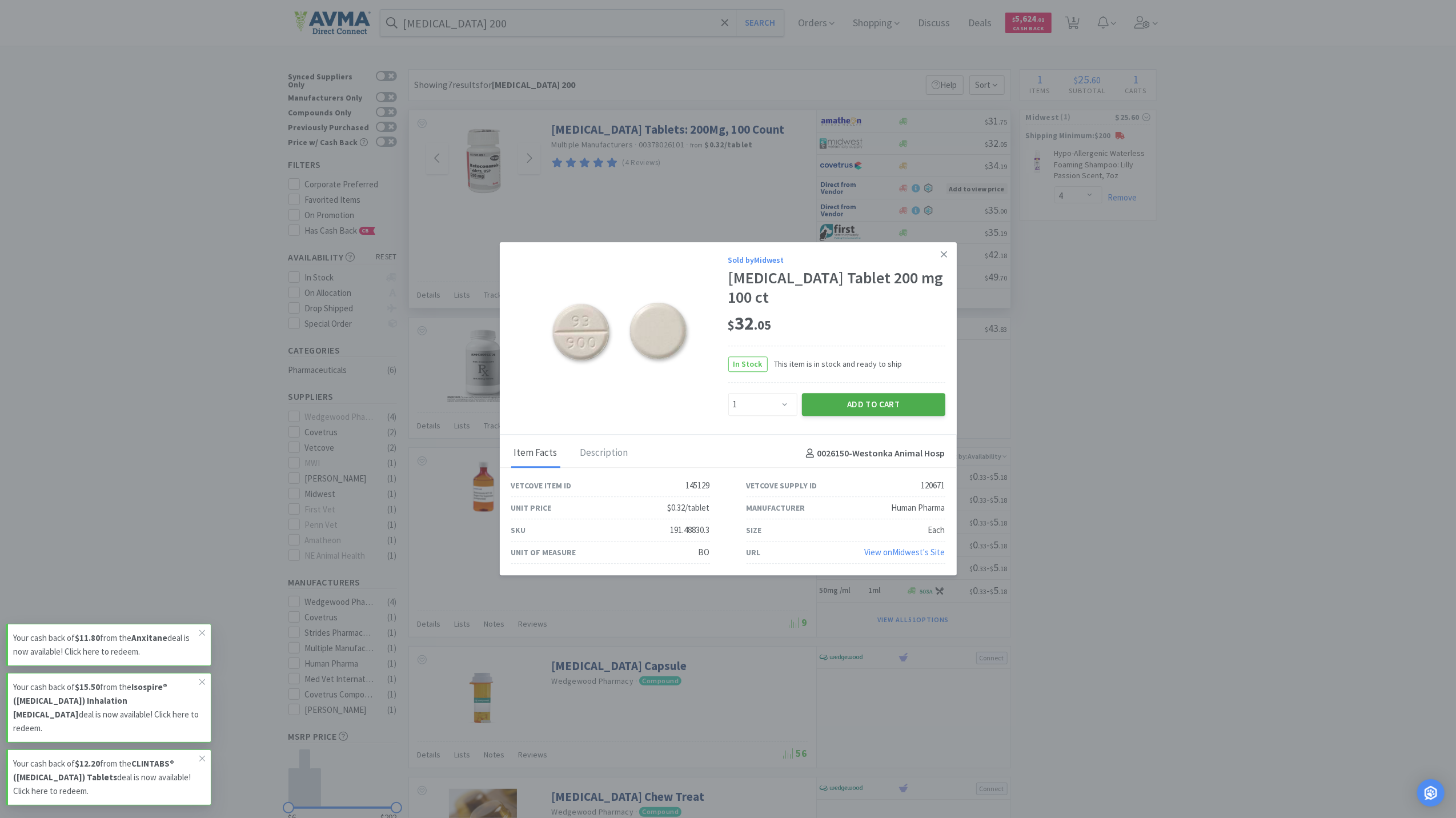
click at [868, 410] on button "Add to Cart" at bounding box center [873, 405] width 143 height 23
select select "1"
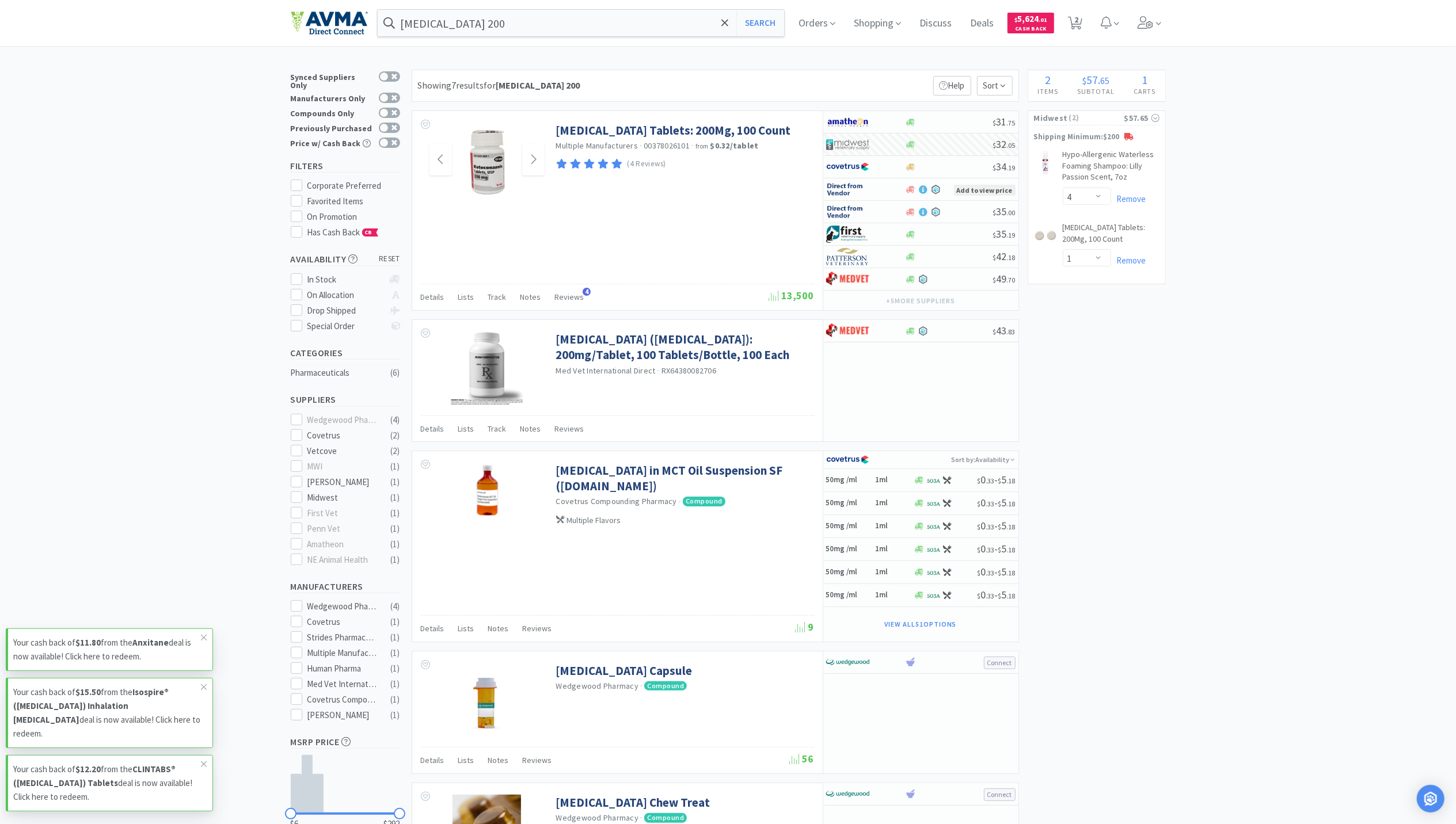
drag, startPoint x: 872, startPoint y: 304, endPoint x: 1470, endPoint y: 560, distance: 650.5
drag, startPoint x: 1470, startPoint y: 560, endPoint x: 1142, endPoint y: 438, distance: 350.0
click at [1142, 438] on div "× Filter Results Synced Suppliers Only Manufacturers Only Compounds Only Previo…" at bounding box center [728, 639] width 875 height 1141
